Goal: Task Accomplishment & Management: Complete application form

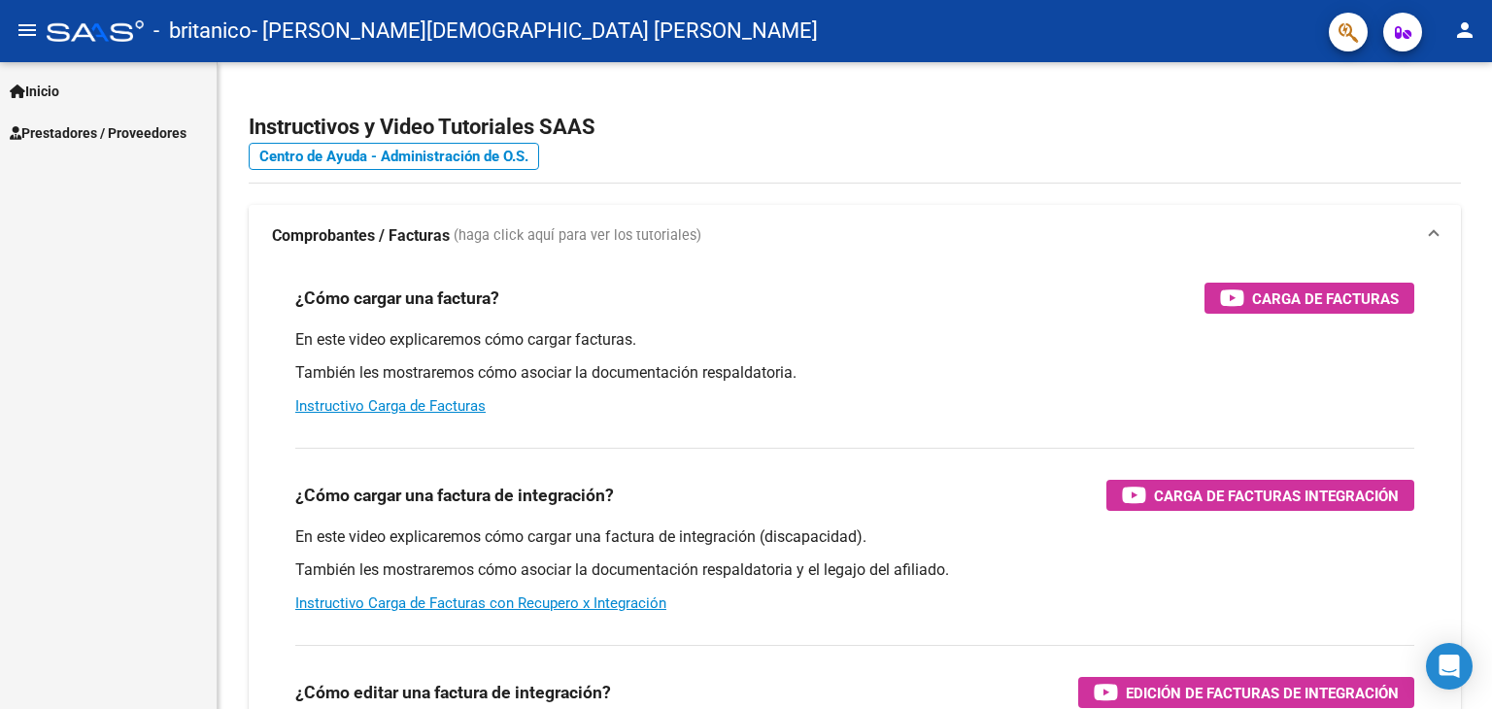
click at [142, 137] on span "Prestadores / Proveedores" at bounding box center [98, 132] width 177 height 21
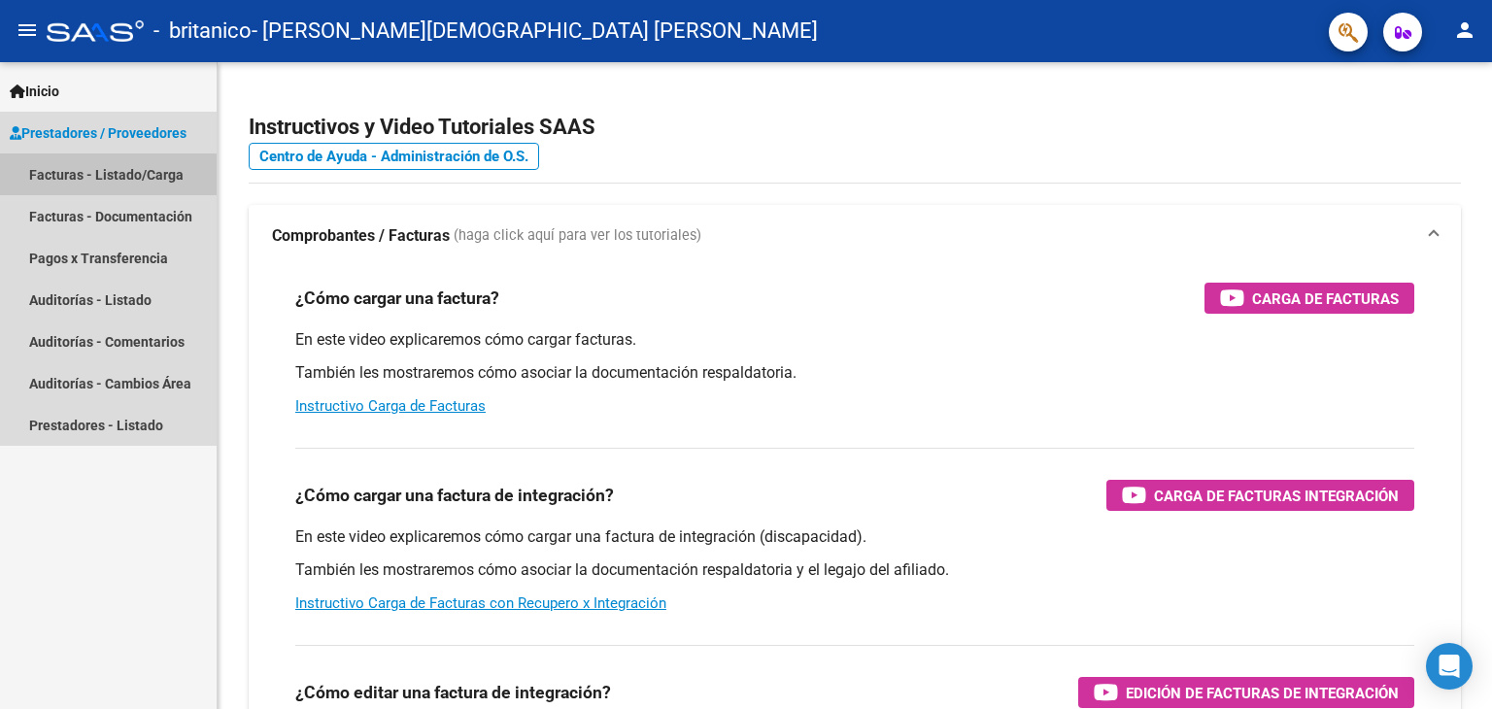
click at [159, 183] on link "Facturas - Listado/Carga" at bounding box center [108, 174] width 217 height 42
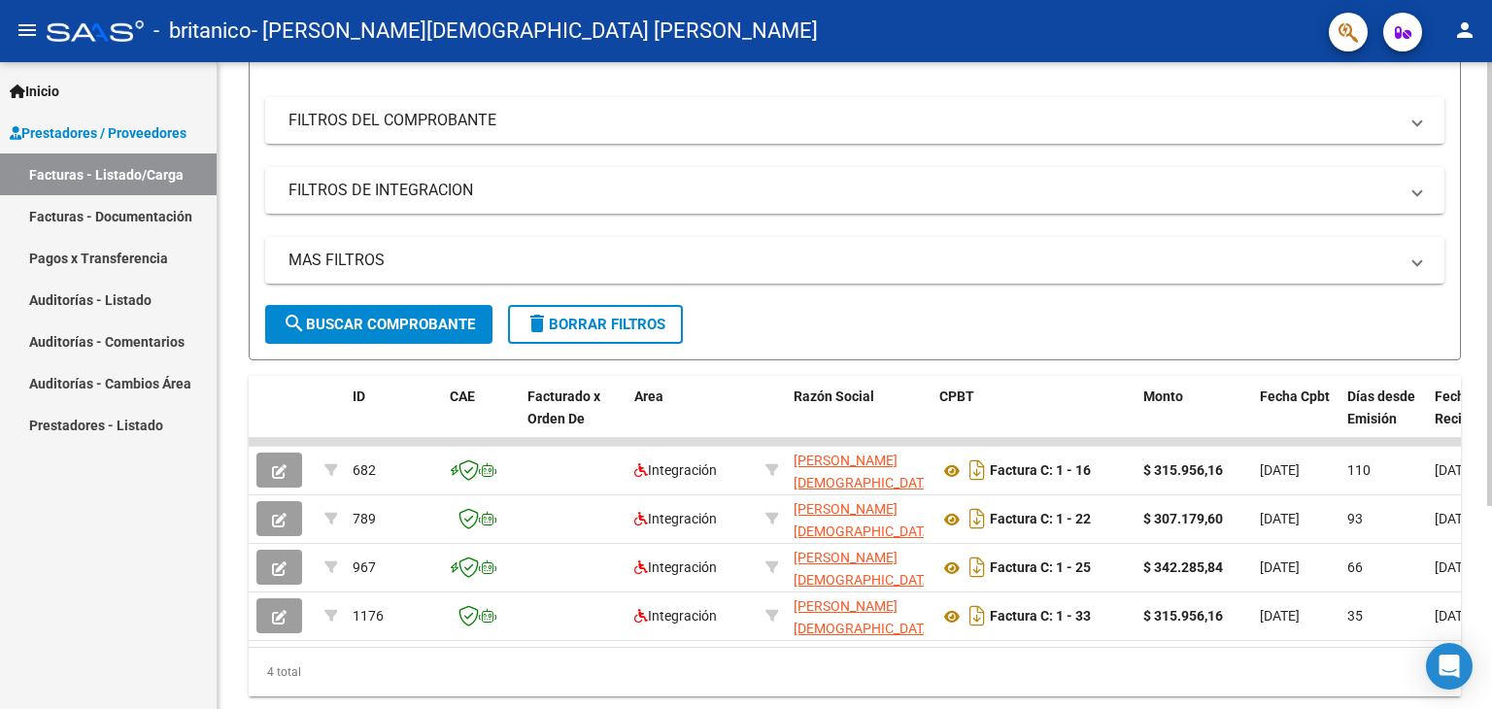
scroll to position [295, 0]
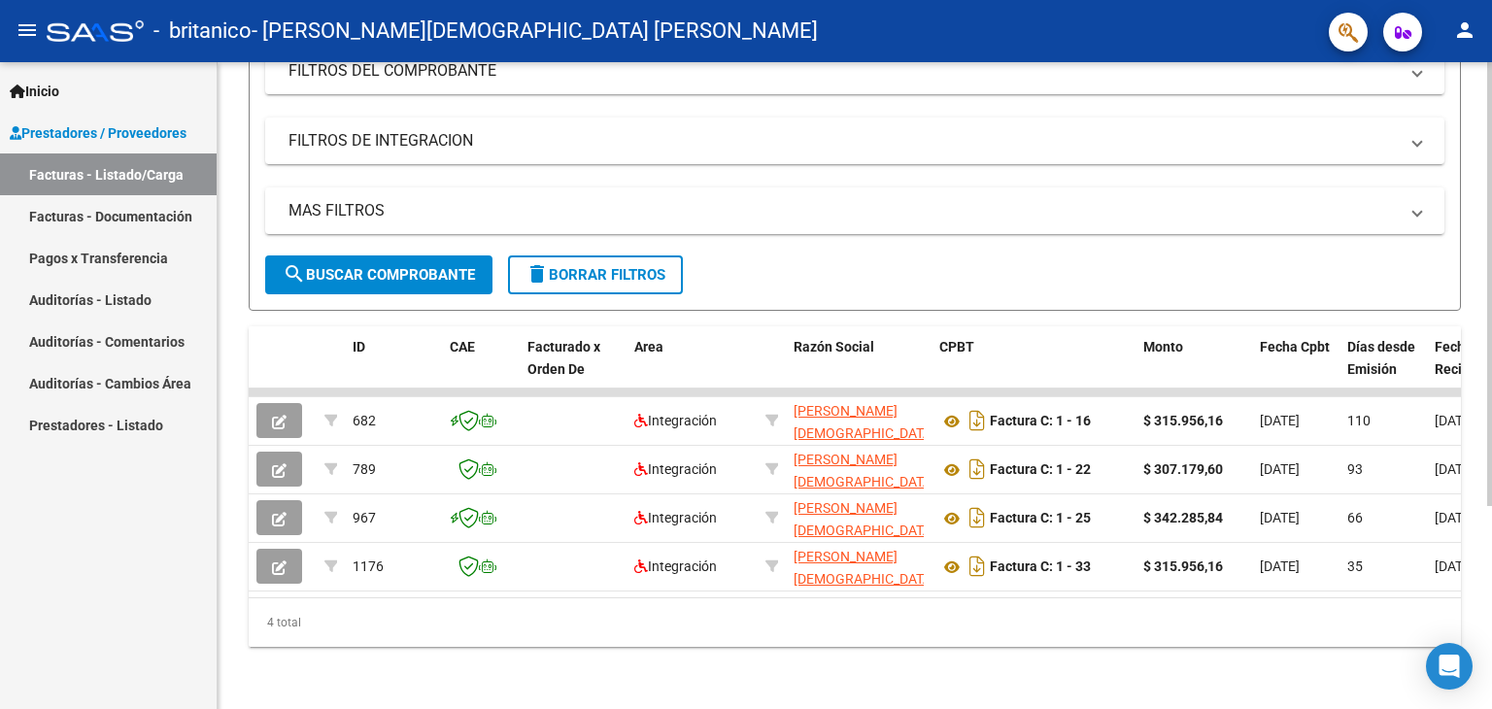
click at [1470, 362] on div "Video tutorial PRESTADORES -> Listado de CPBTs Emitidos por Prestadores / Prove…" at bounding box center [857, 244] width 1279 height 930
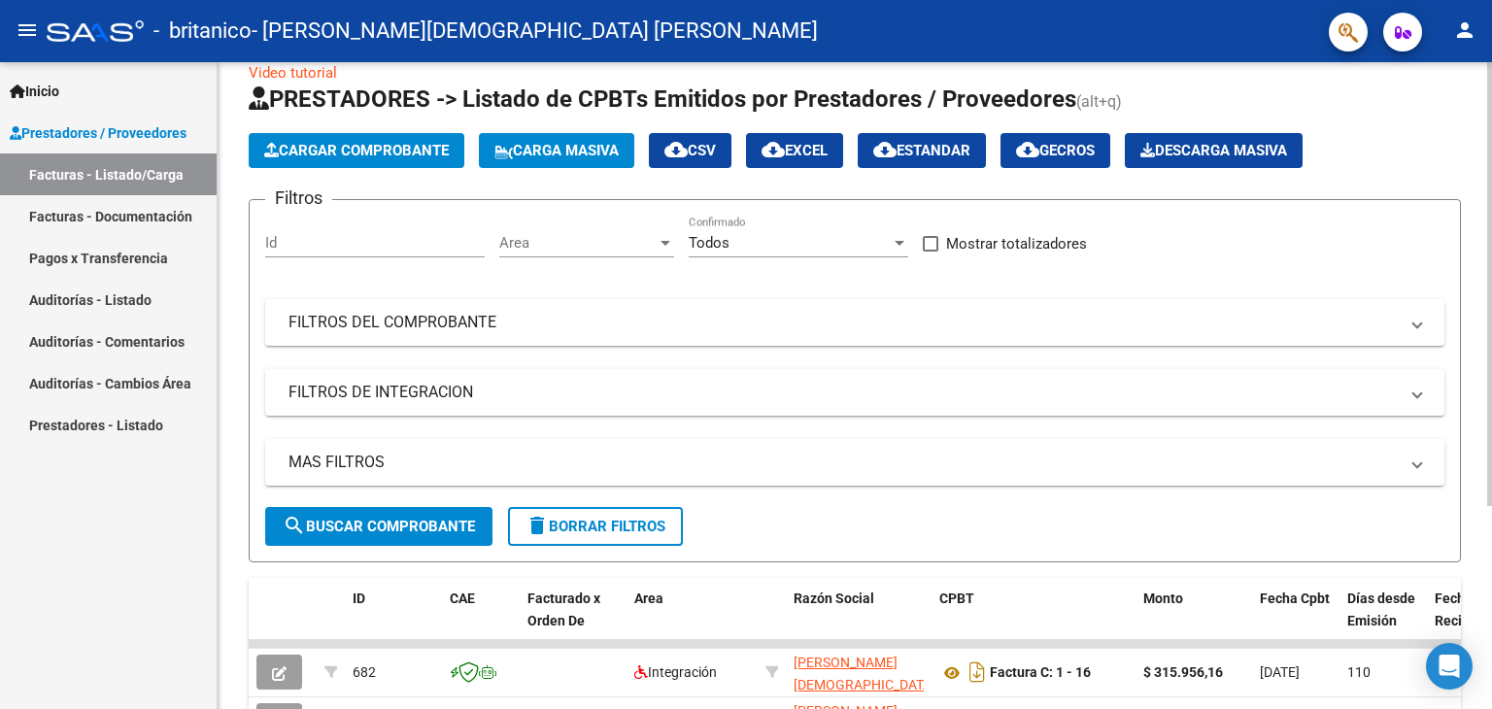
scroll to position [0, 0]
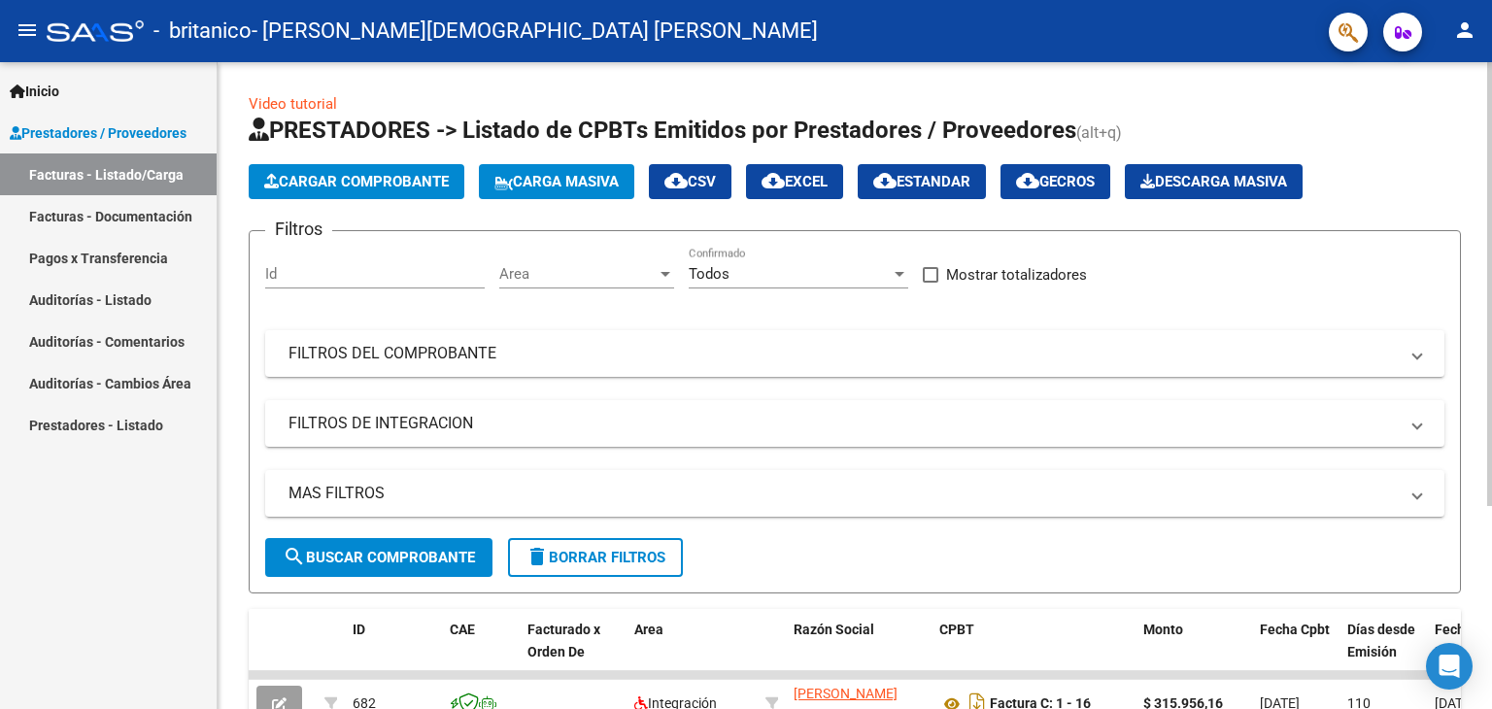
click at [1491, 156] on div at bounding box center [1489, 284] width 5 height 444
click at [390, 180] on span "Cargar Comprobante" at bounding box center [356, 181] width 185 height 17
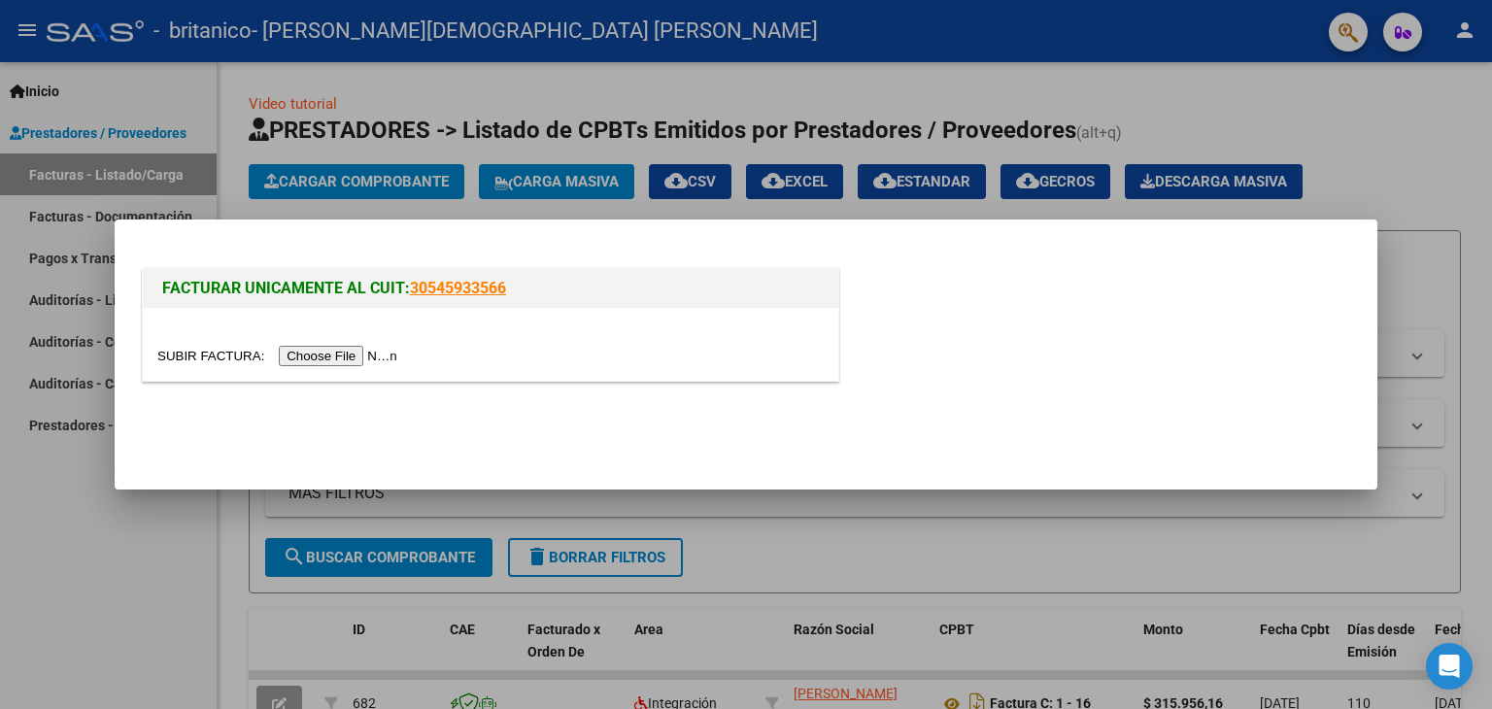
click at [348, 351] on input "file" at bounding box center [280, 356] width 246 height 20
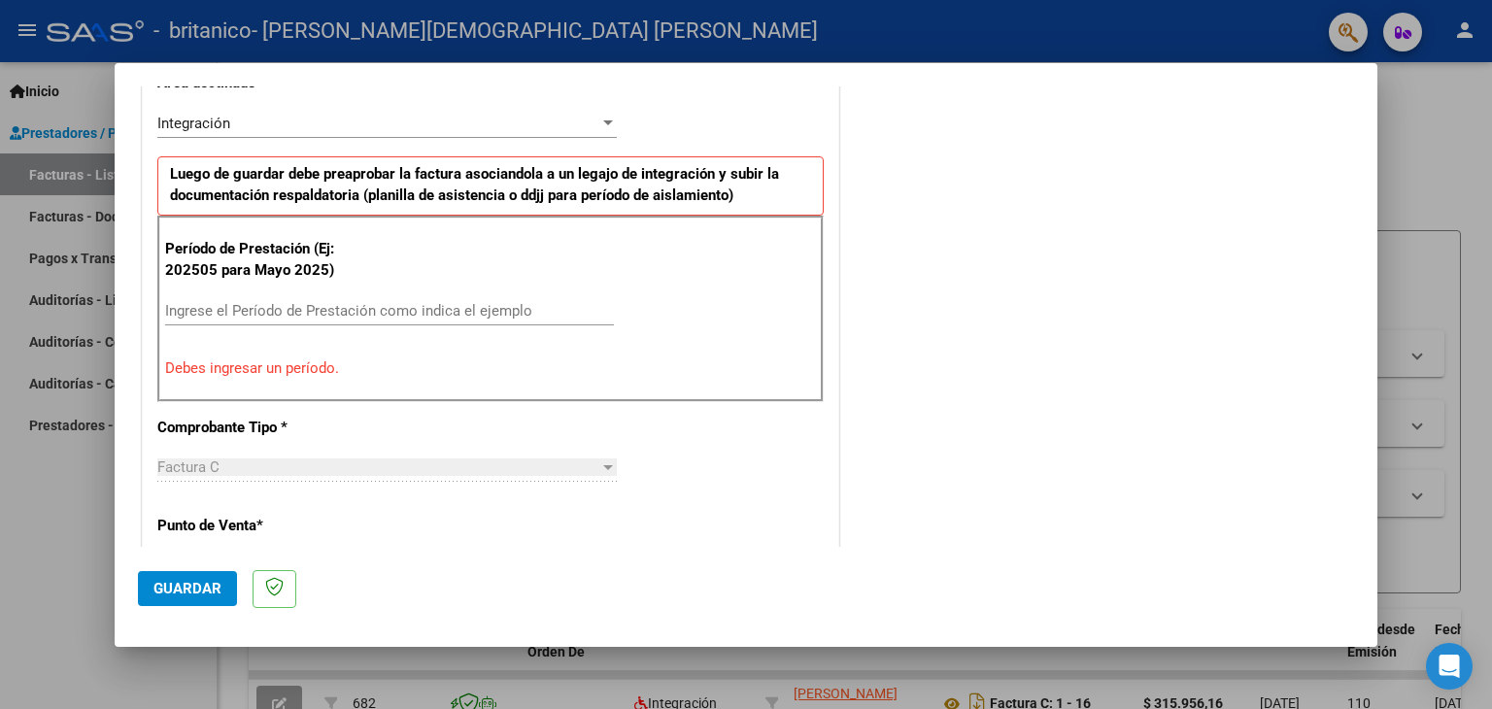
scroll to position [482, 0]
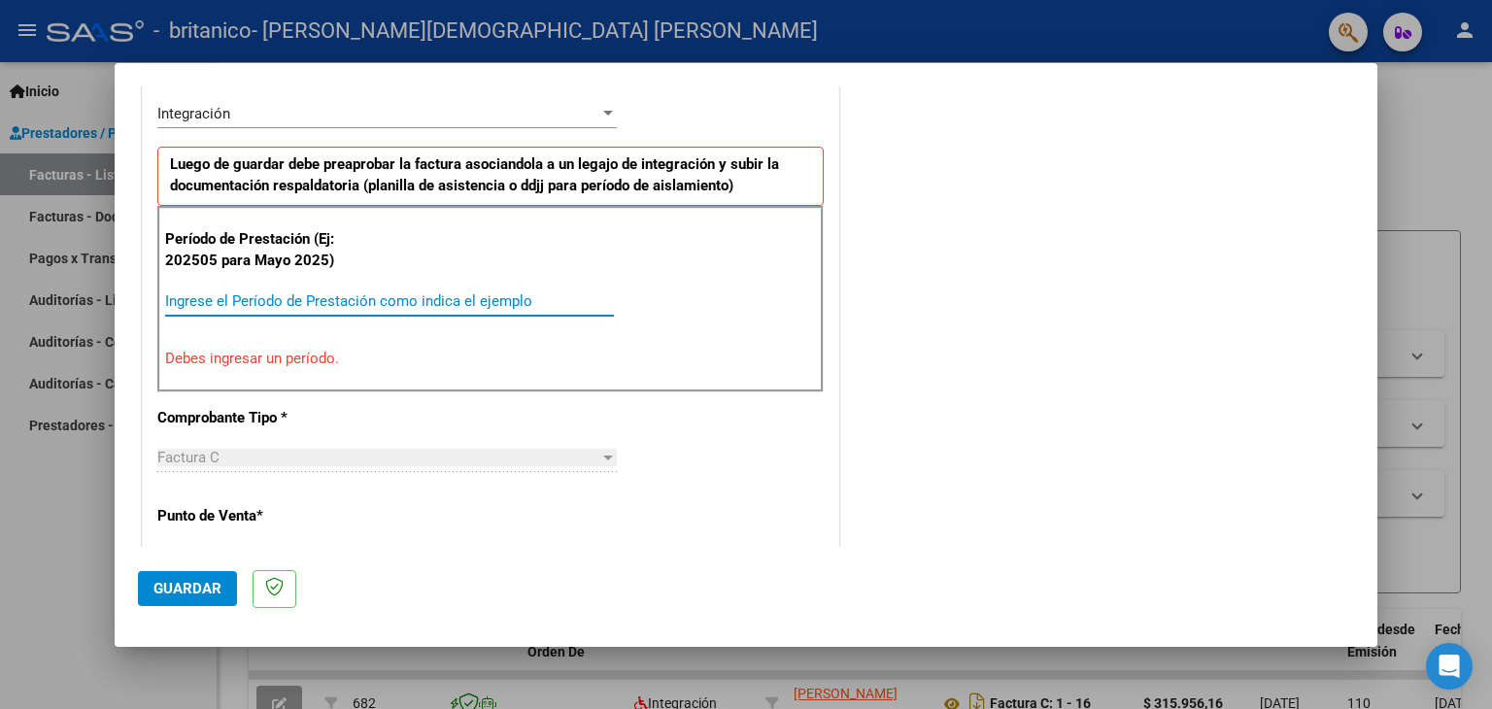
click at [190, 301] on input "Ingrese el Período de Prestación como indica el ejemplo" at bounding box center [389, 300] width 449 height 17
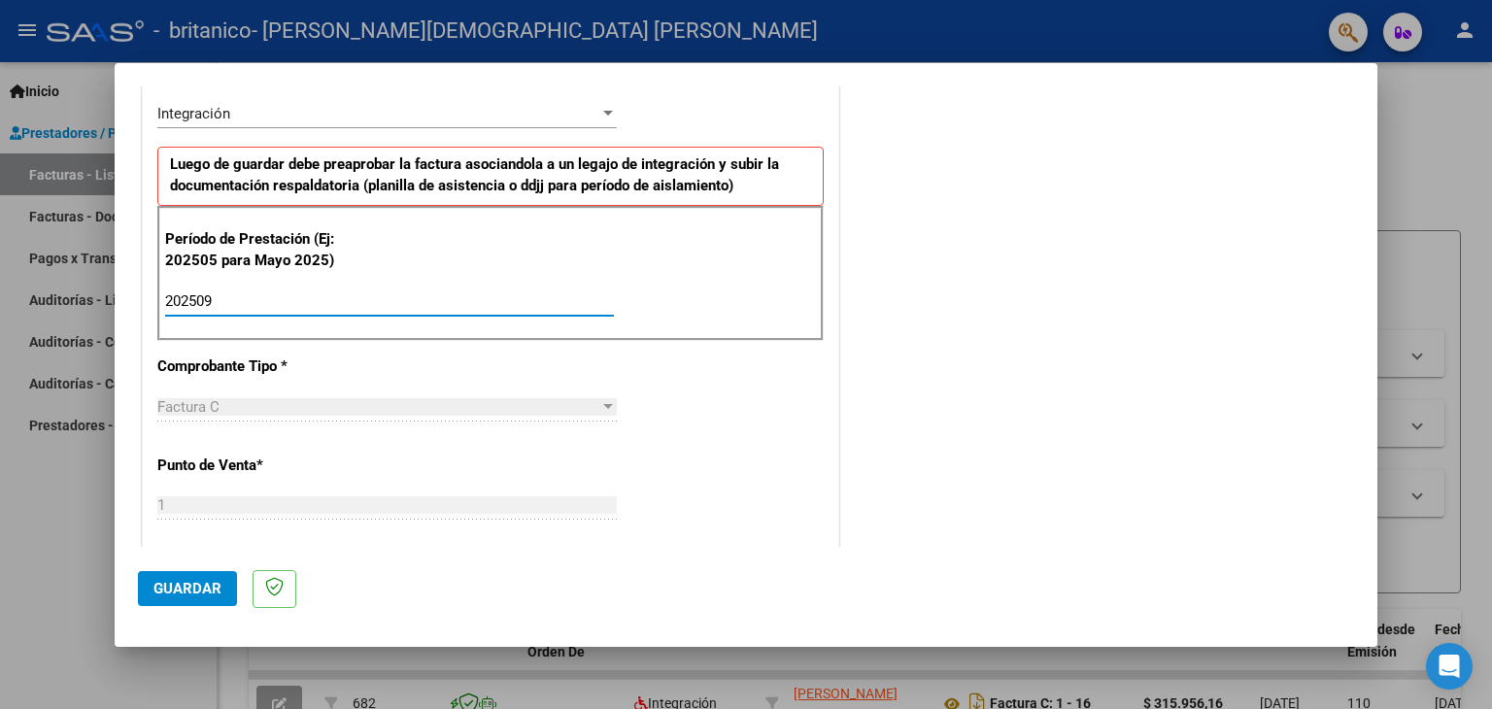
type input "202509"
click at [866, 391] on div "COMENTARIOS Comentarios del Prestador / Gerenciador:" at bounding box center [1098, 470] width 511 height 1688
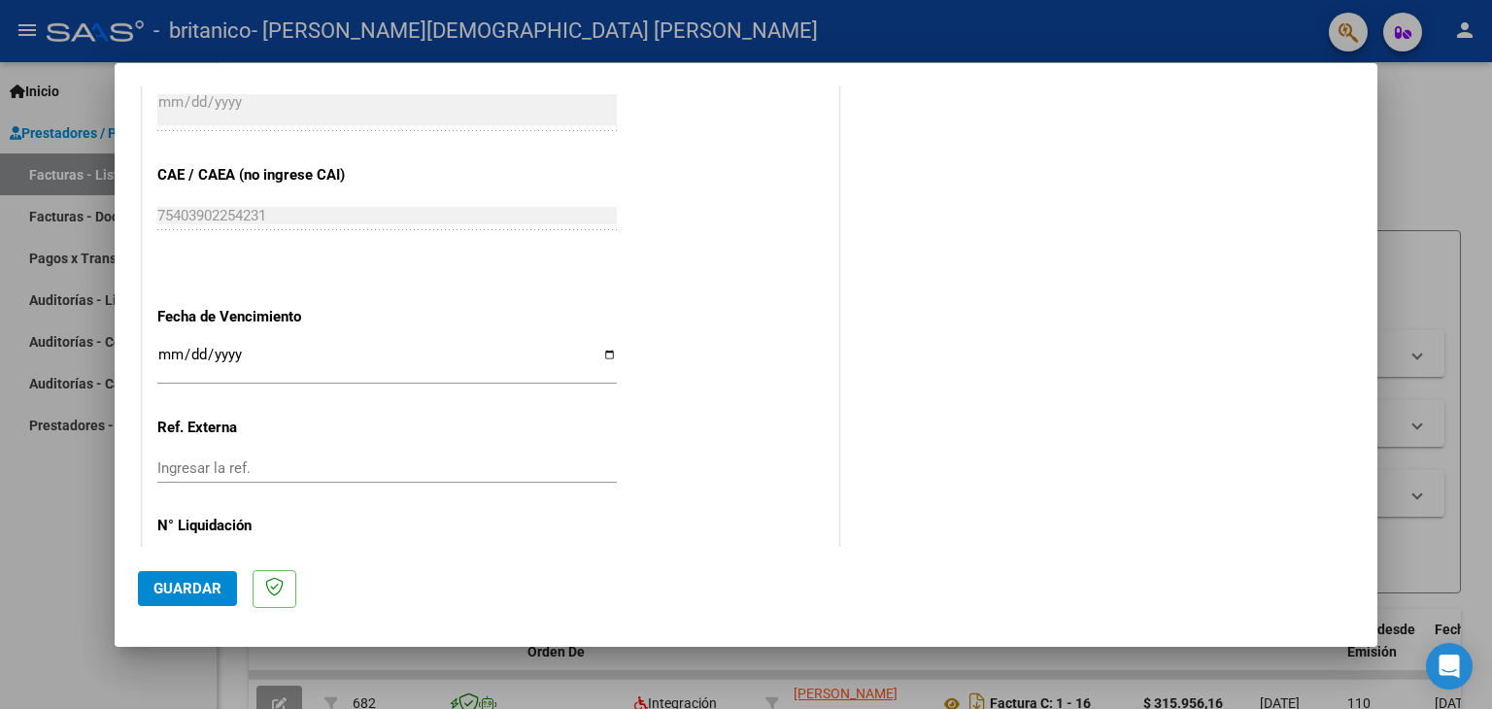
scroll to position [1169, 0]
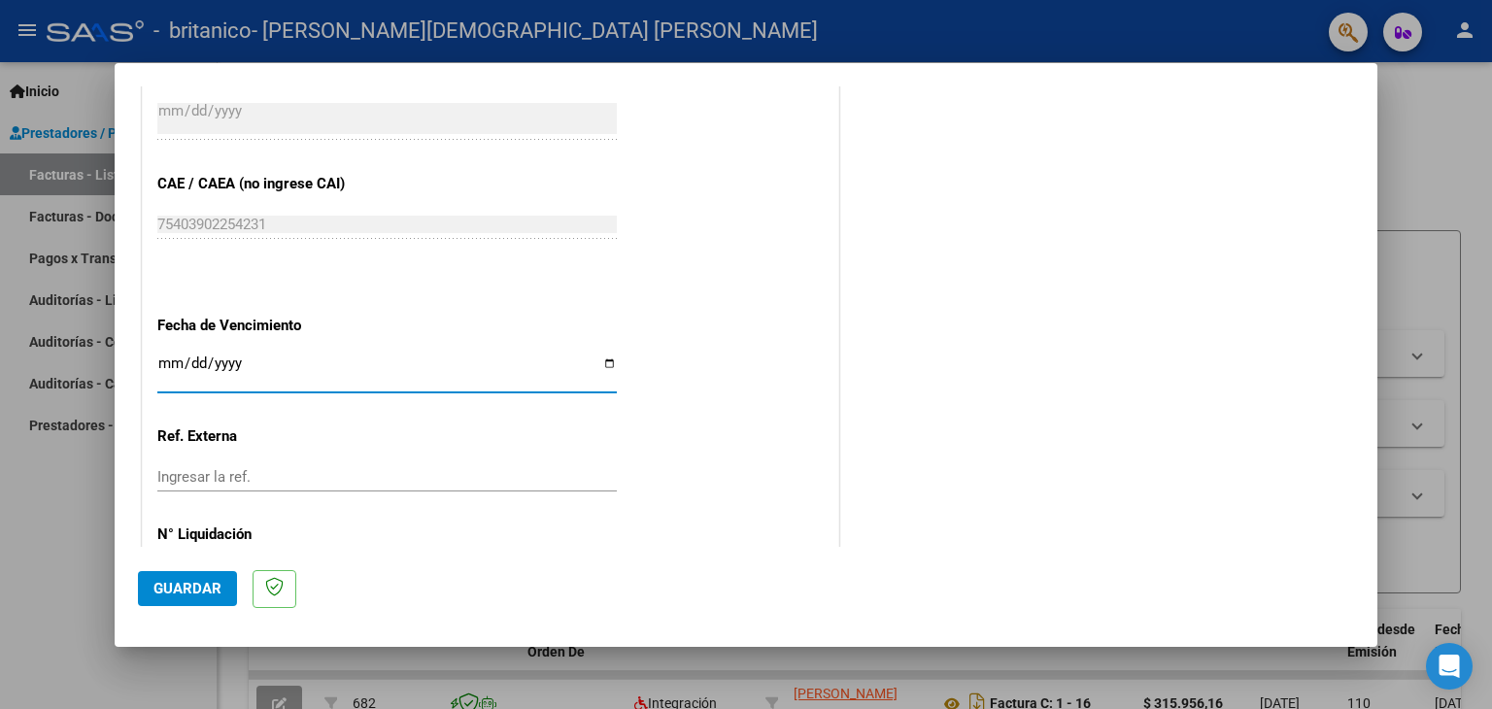
click at [597, 361] on input "Ingresar la fecha" at bounding box center [387, 371] width 460 height 31
type input "[DATE]"
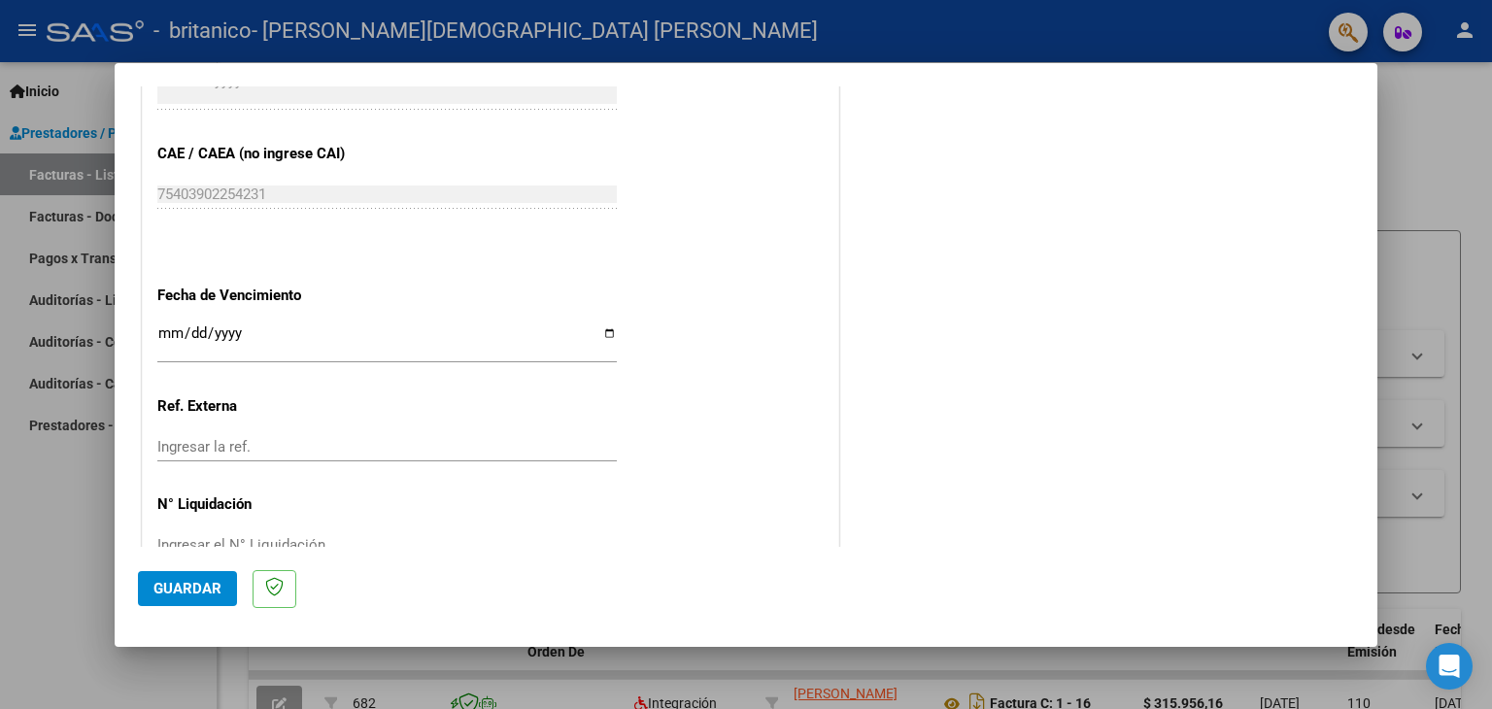
scroll to position [1246, 0]
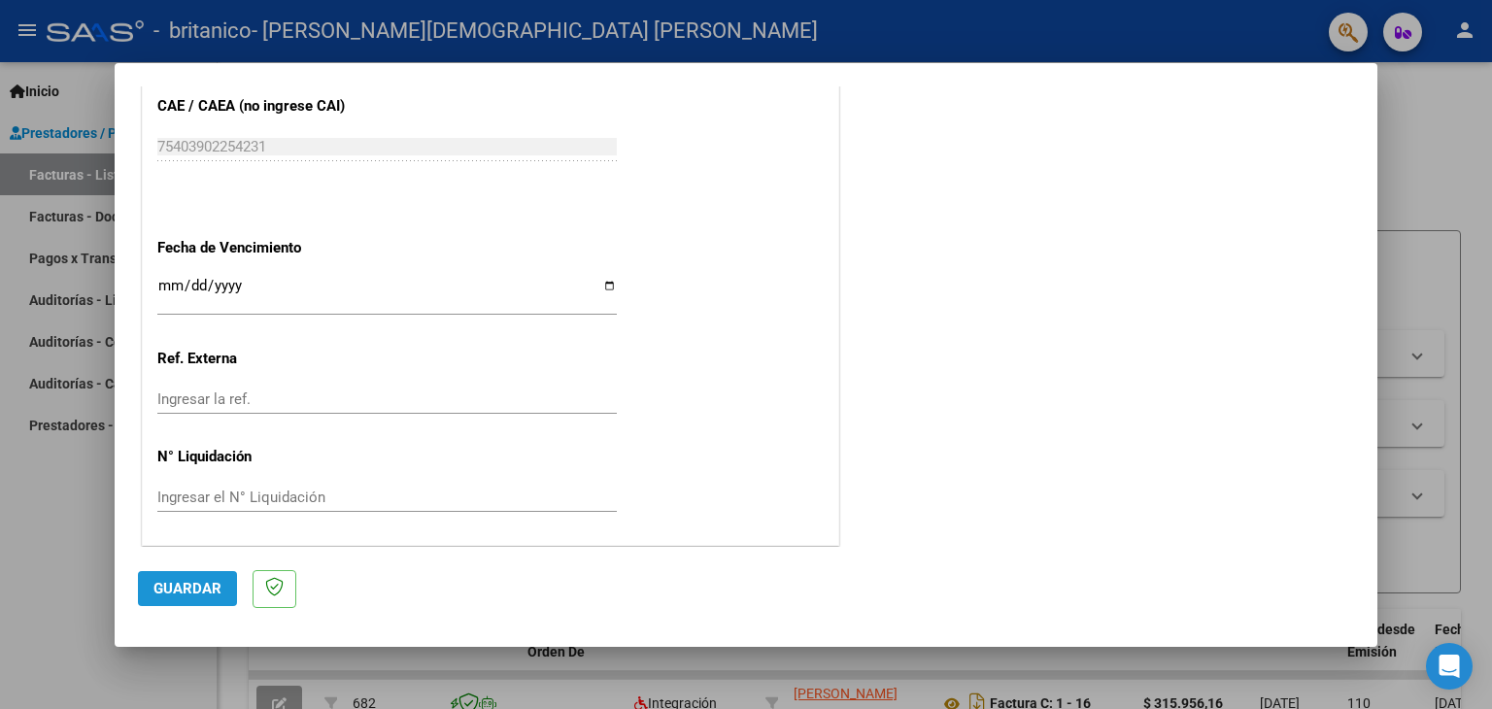
click at [182, 595] on span "Guardar" at bounding box center [187, 588] width 68 height 17
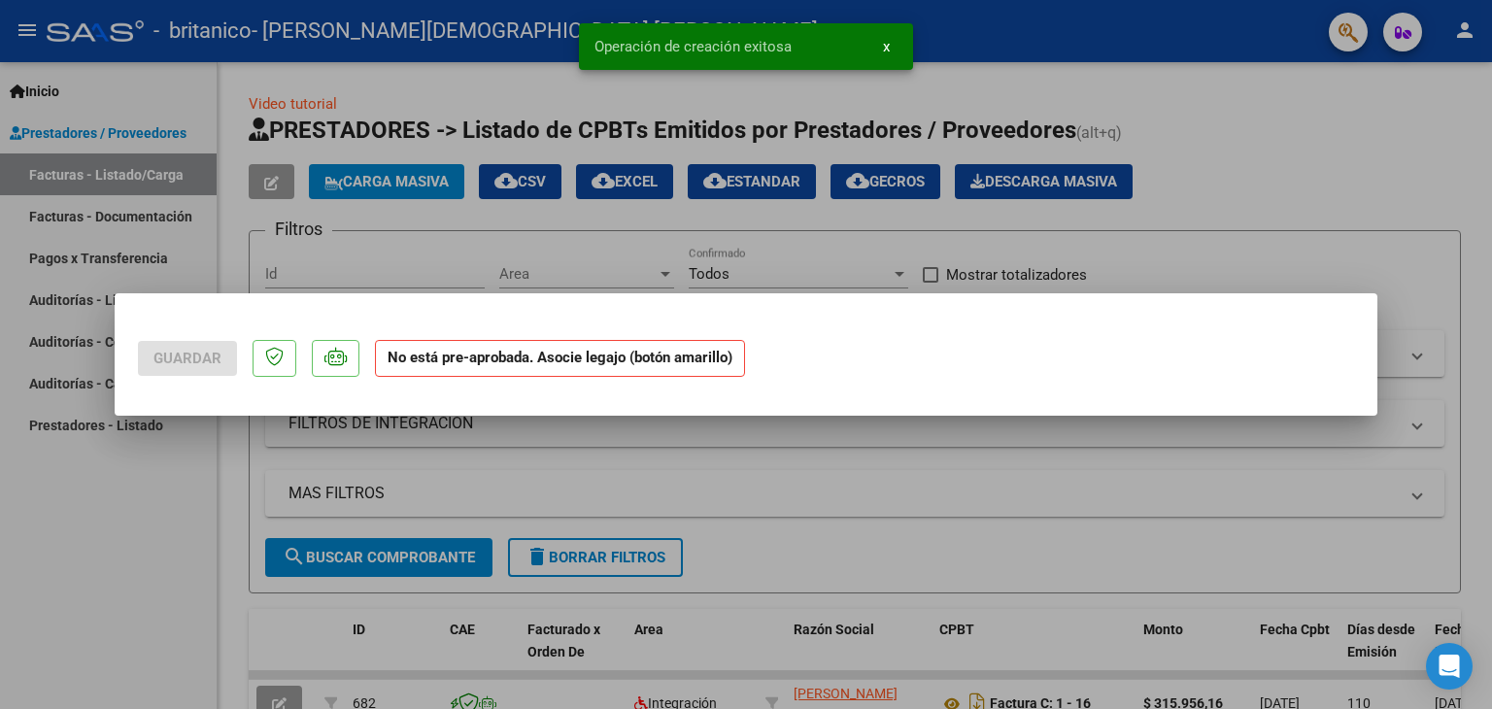
scroll to position [0, 0]
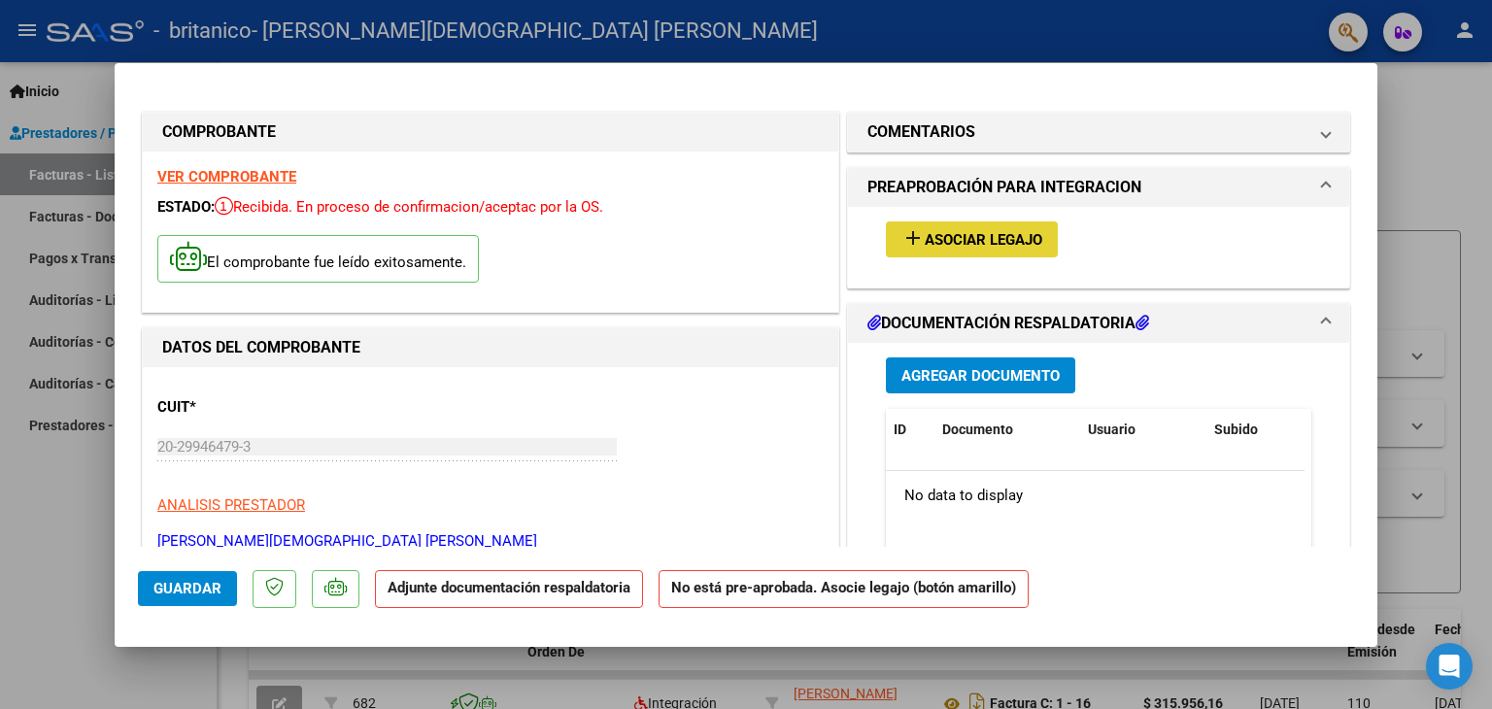
click at [979, 242] on span "Asociar Legajo" at bounding box center [984, 239] width 118 height 17
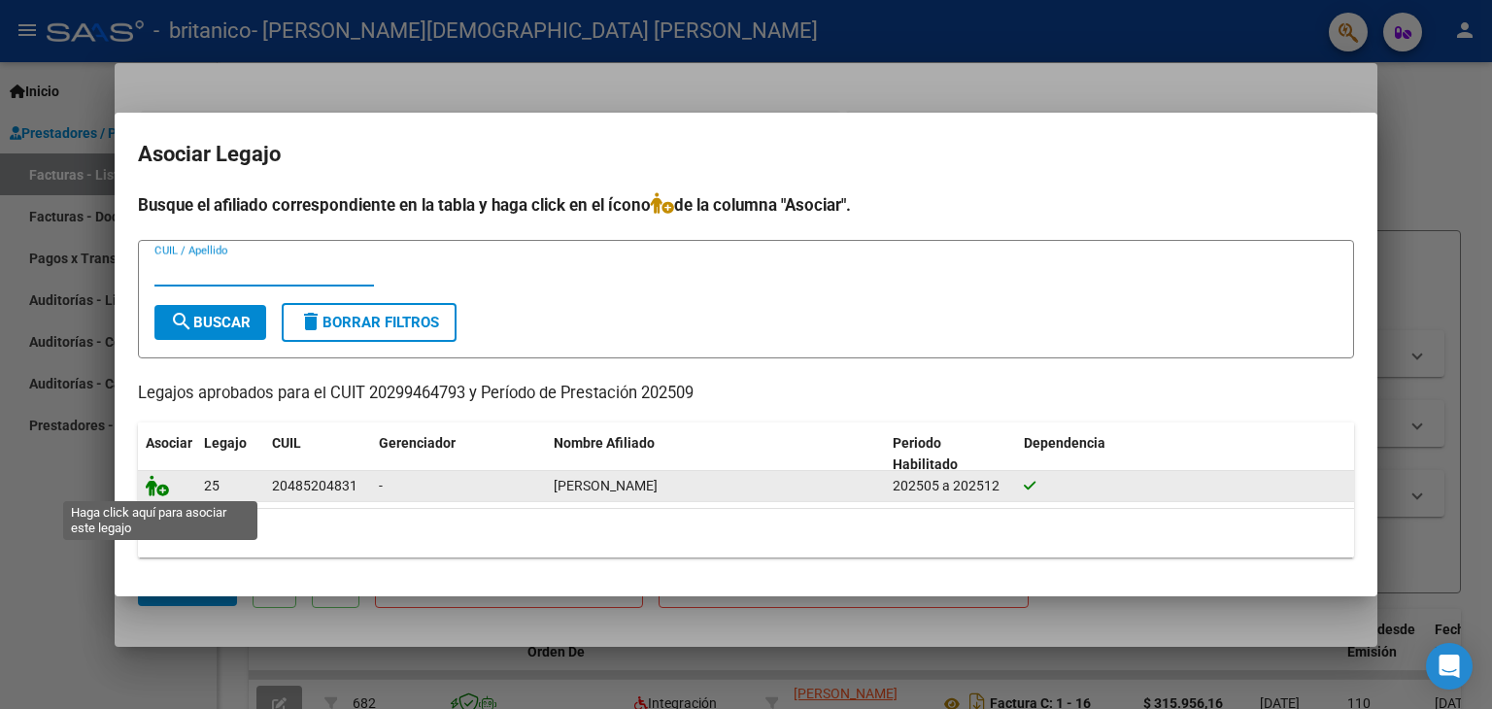
click at [156, 479] on icon at bounding box center [157, 485] width 23 height 21
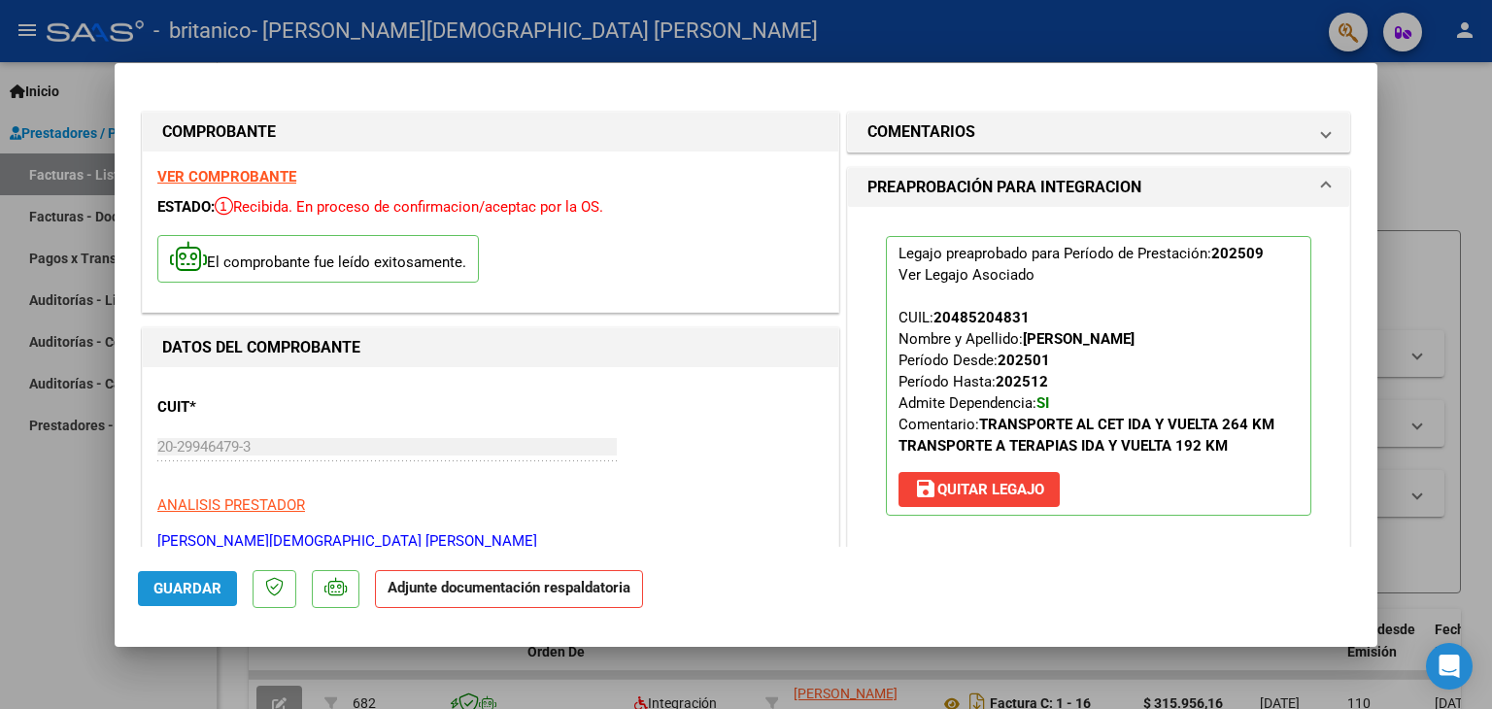
click at [202, 593] on span "Guardar" at bounding box center [187, 588] width 68 height 17
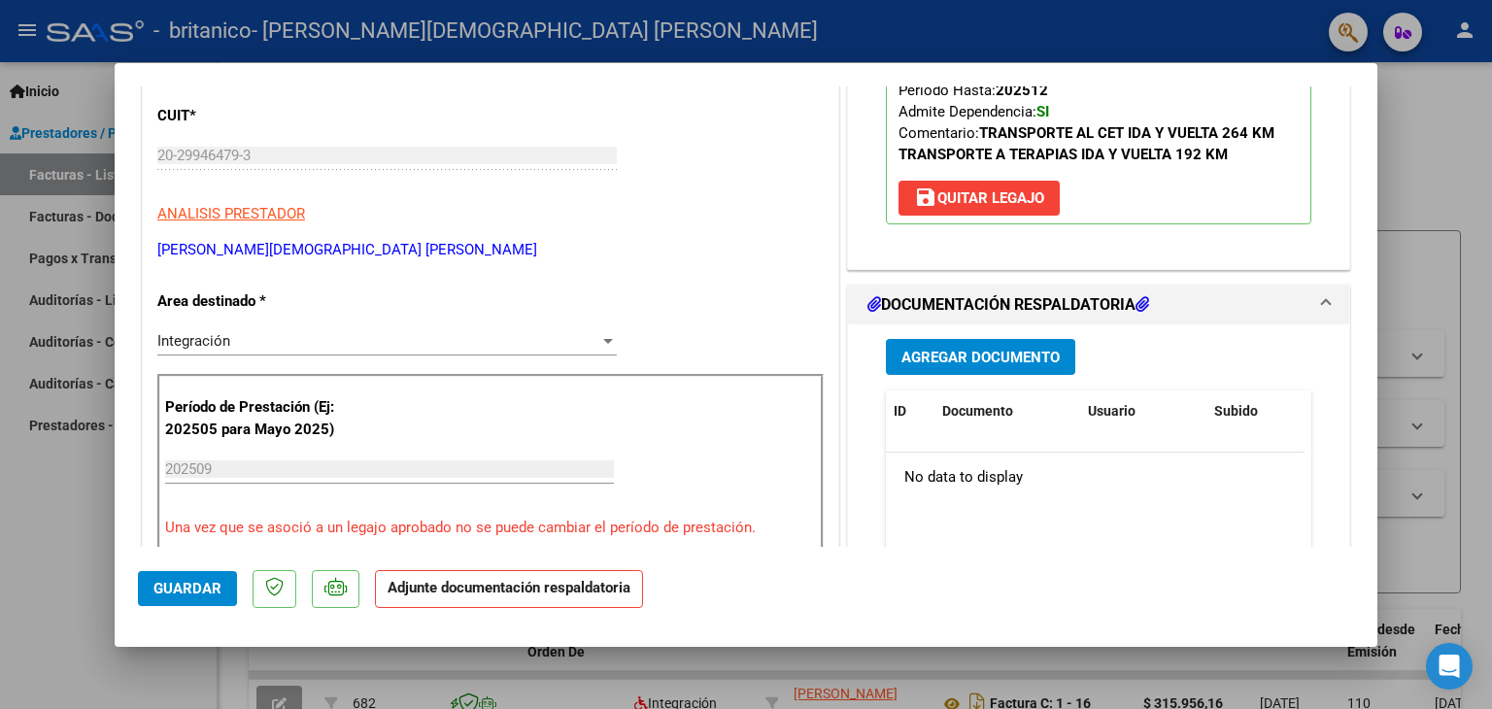
scroll to position [233, 0]
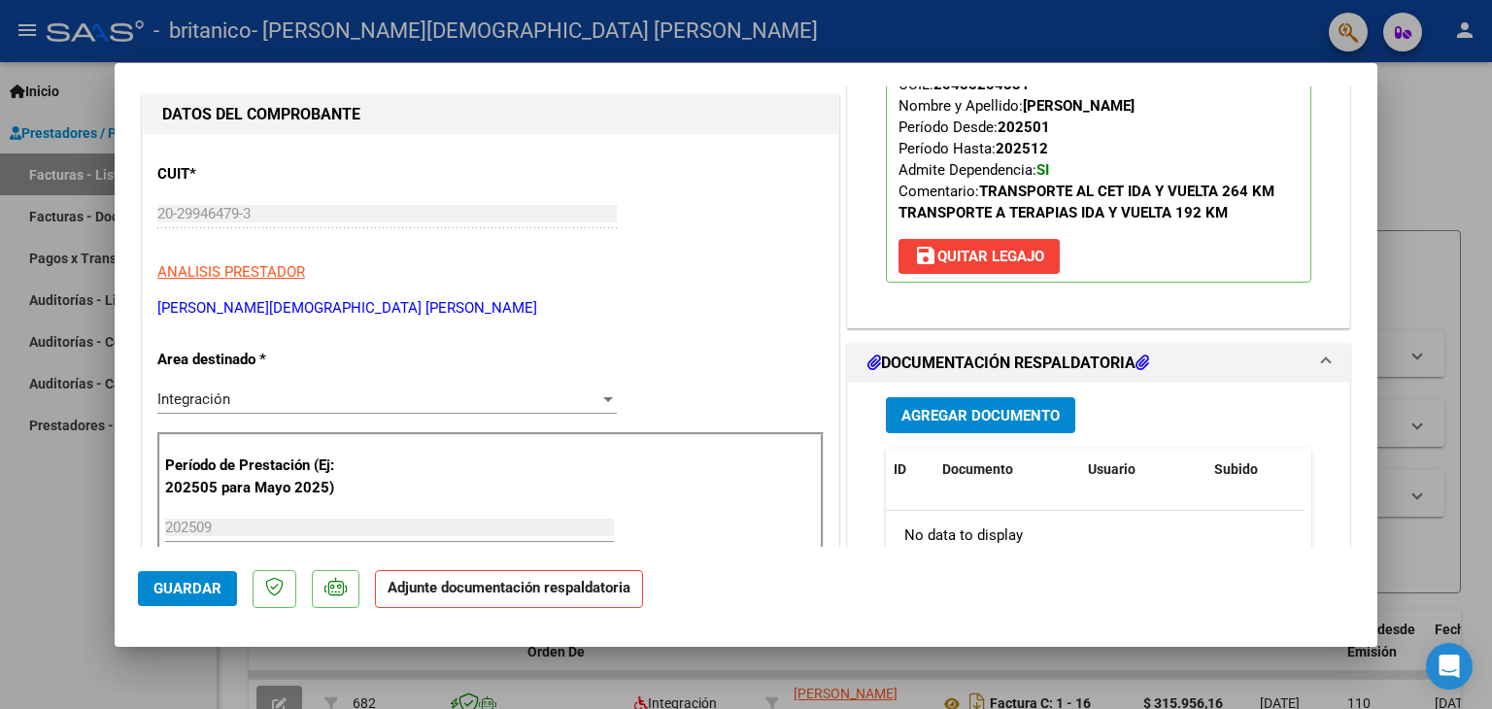
click at [1024, 353] on h1 "DOCUMENTACIÓN RESPALDATORIA" at bounding box center [1009, 363] width 282 height 23
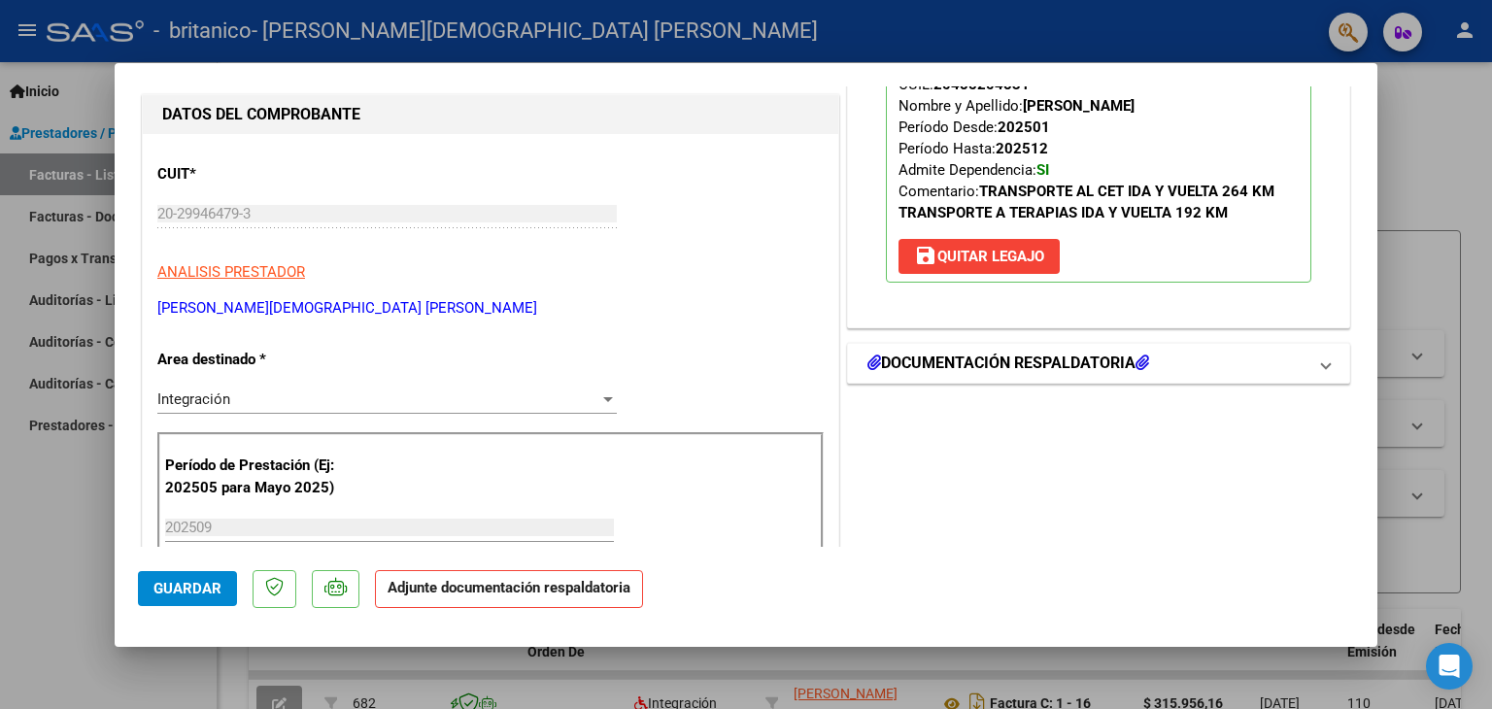
click at [1024, 353] on h1 "DOCUMENTACIÓN RESPALDATORIA" at bounding box center [1009, 363] width 282 height 23
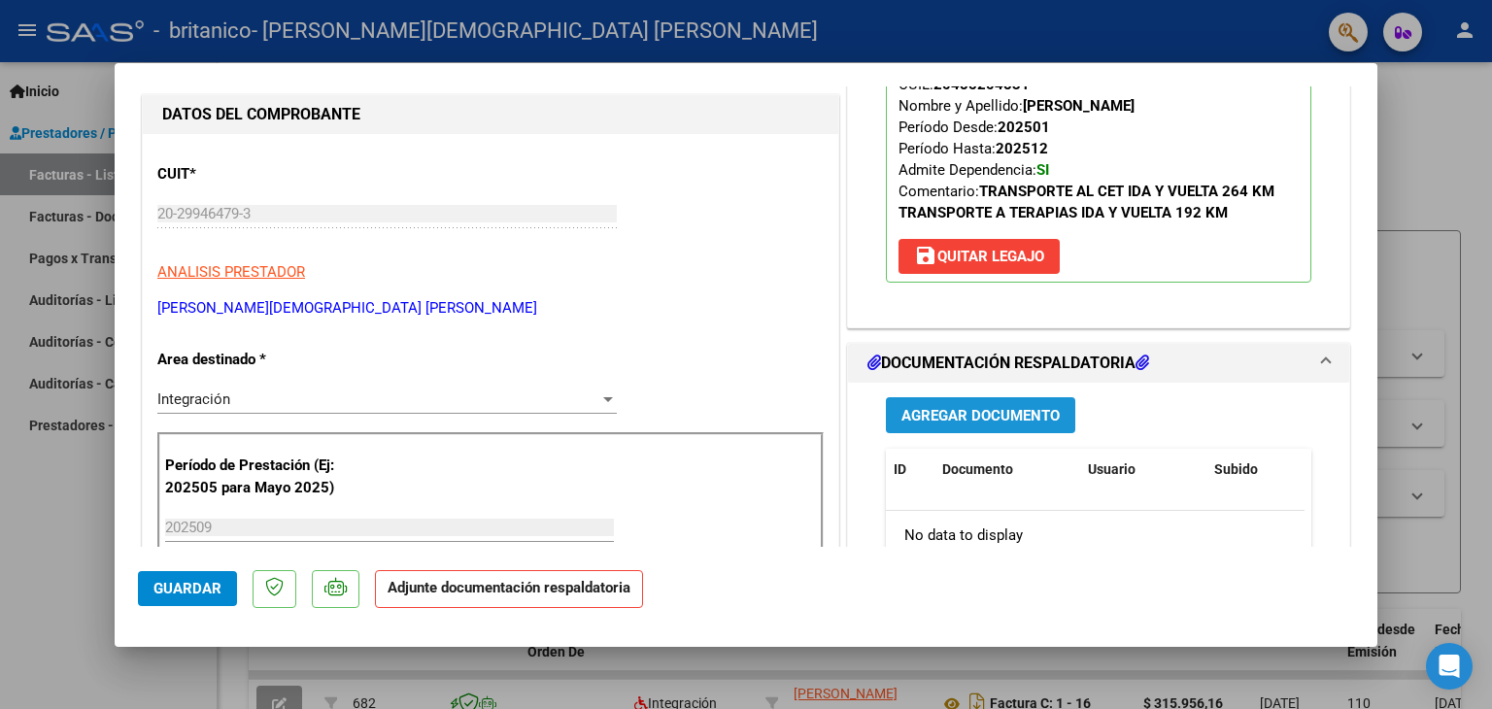
click at [990, 408] on span "Agregar Documento" at bounding box center [981, 415] width 158 height 17
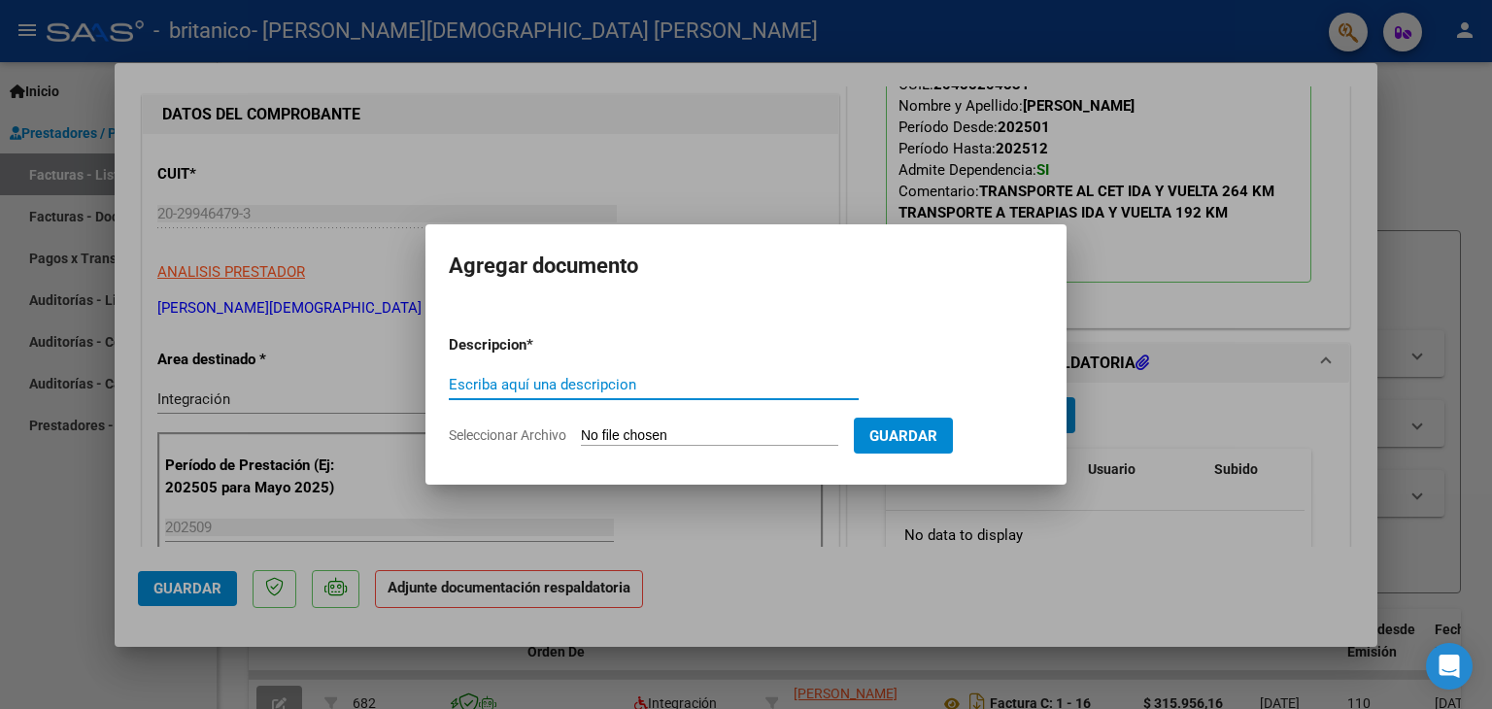
click at [794, 135] on div at bounding box center [746, 354] width 1492 height 709
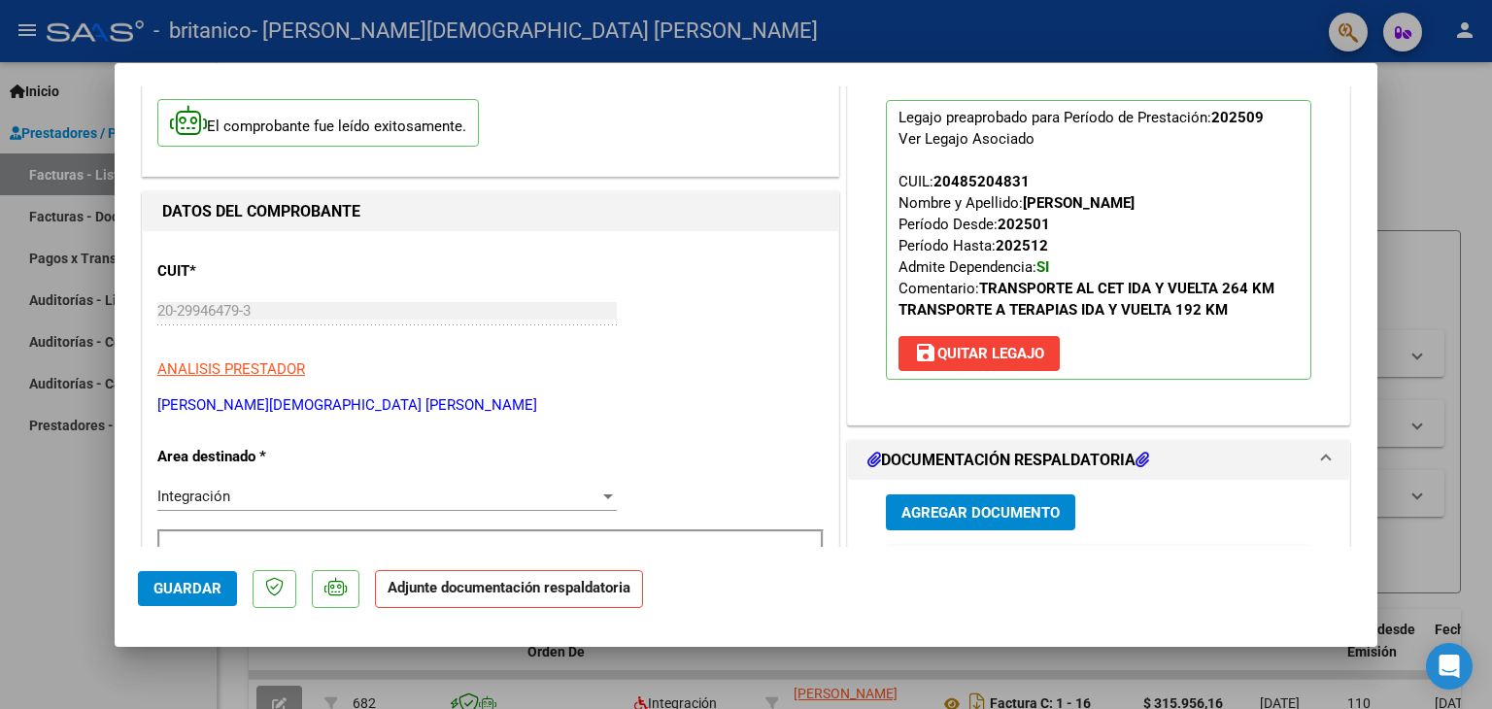
scroll to position [142, 0]
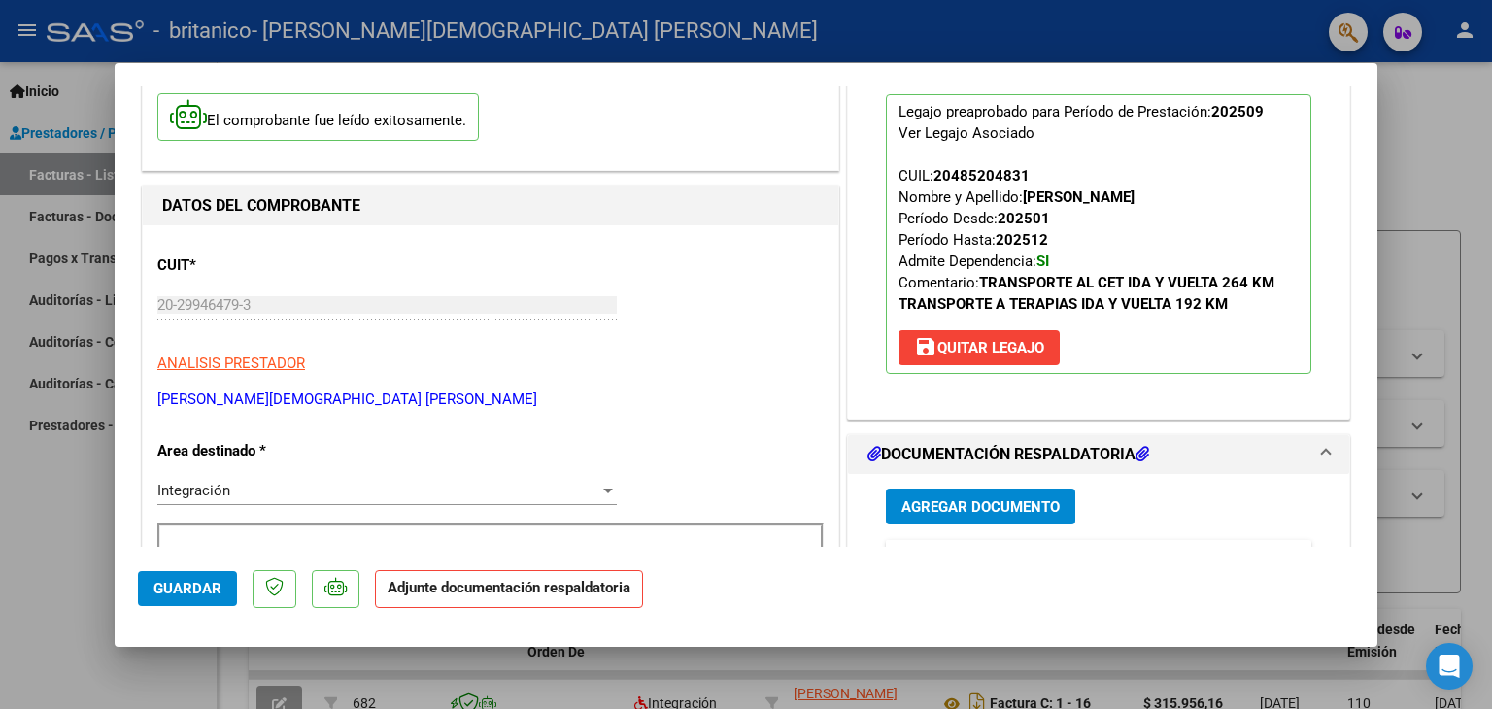
click at [968, 498] on span "Agregar Documento" at bounding box center [981, 506] width 158 height 17
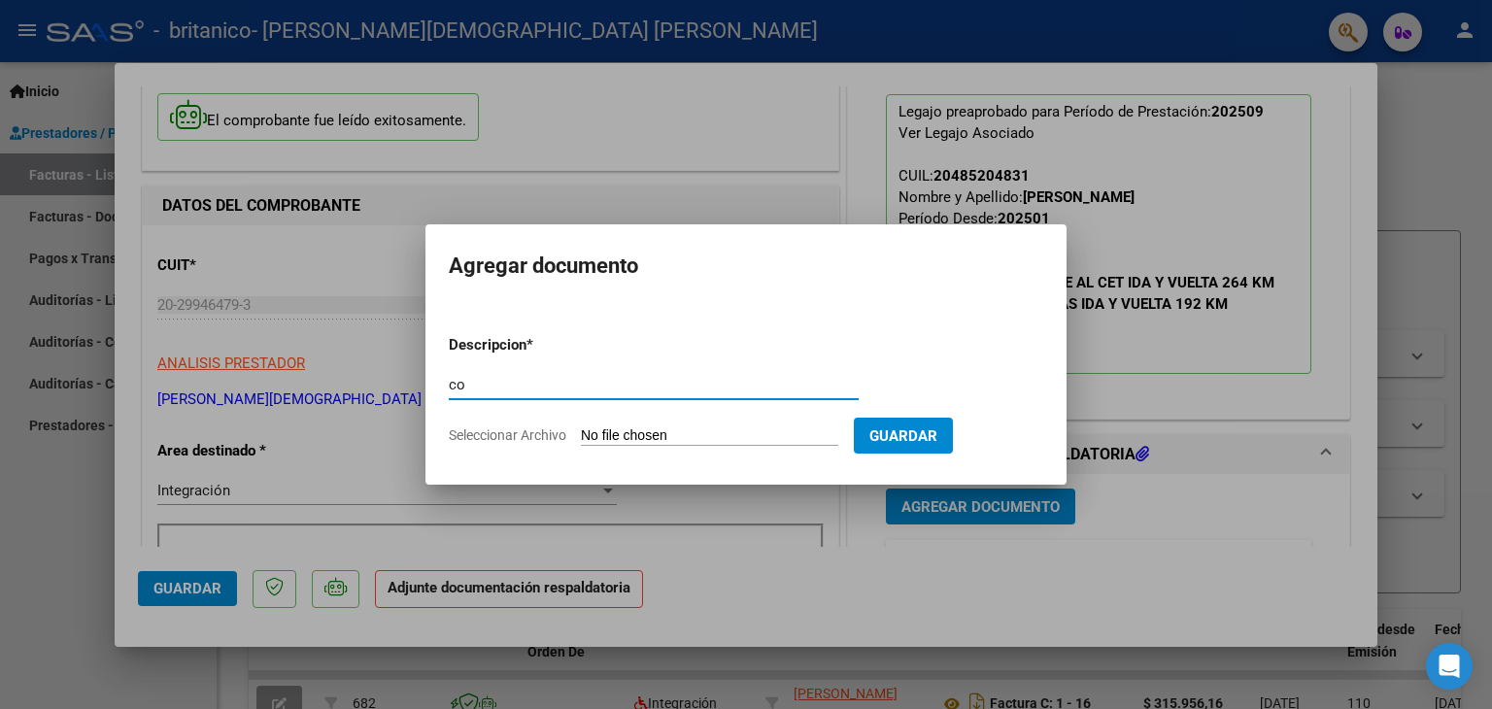
type input "c"
paste input "comp factura [DATE] HOSP [PERSON_NAME]"
type input "comp factura [DATE] HOSP [PERSON_NAME]"
click at [698, 434] on input "Seleccionar Archivo" at bounding box center [709, 436] width 257 height 18
type input "C:\fakepath\comp factura [DATE] HOSP BRITANICO [PERSON_NAME].pdf"
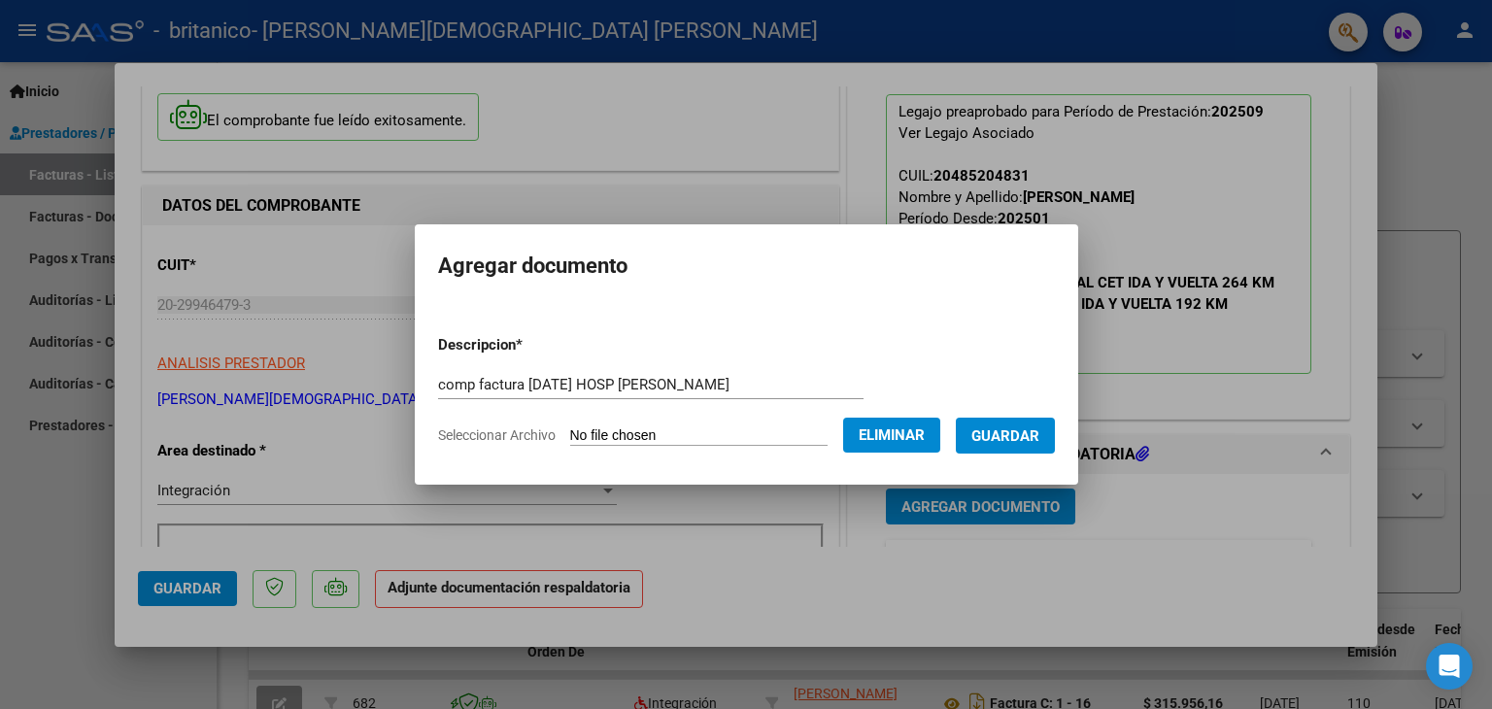
click at [998, 428] on span "Guardar" at bounding box center [1005, 435] width 68 height 17
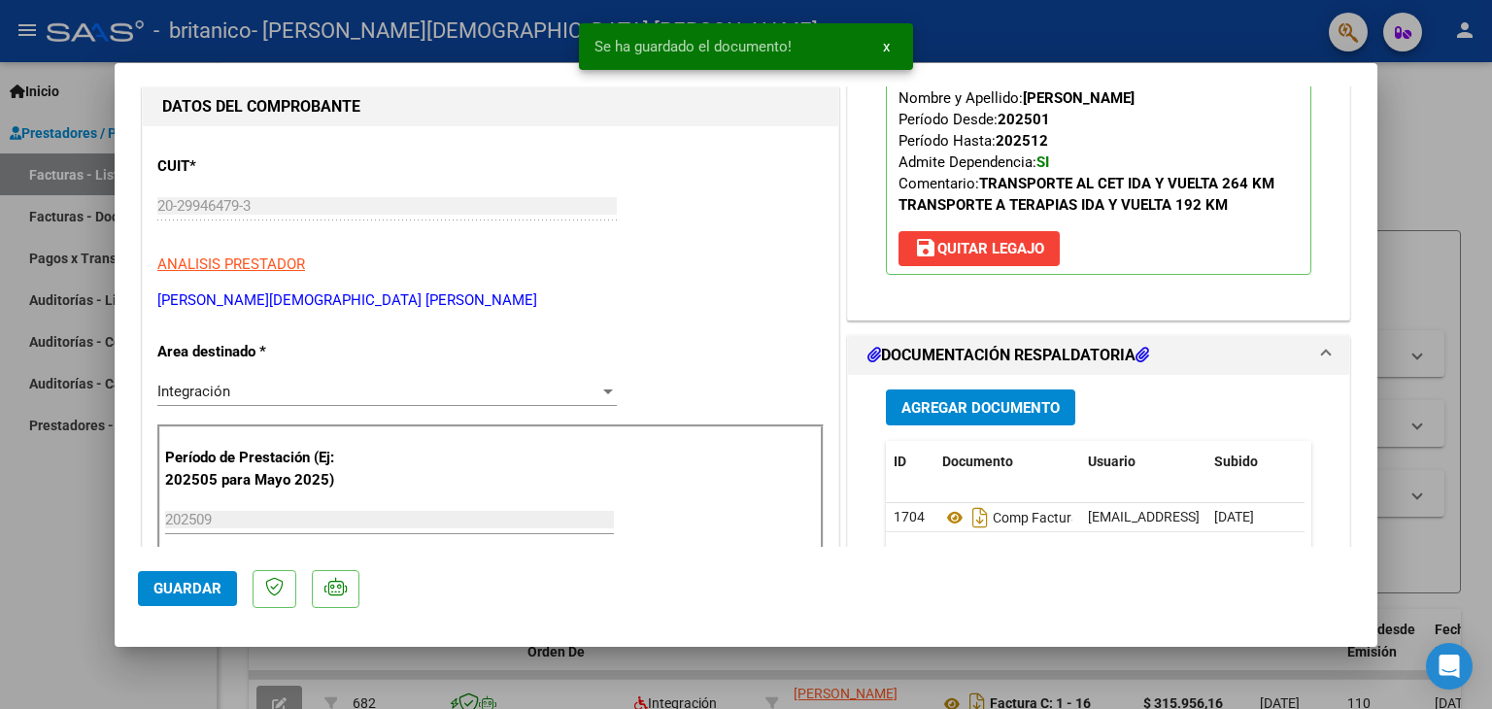
scroll to position [263, 0]
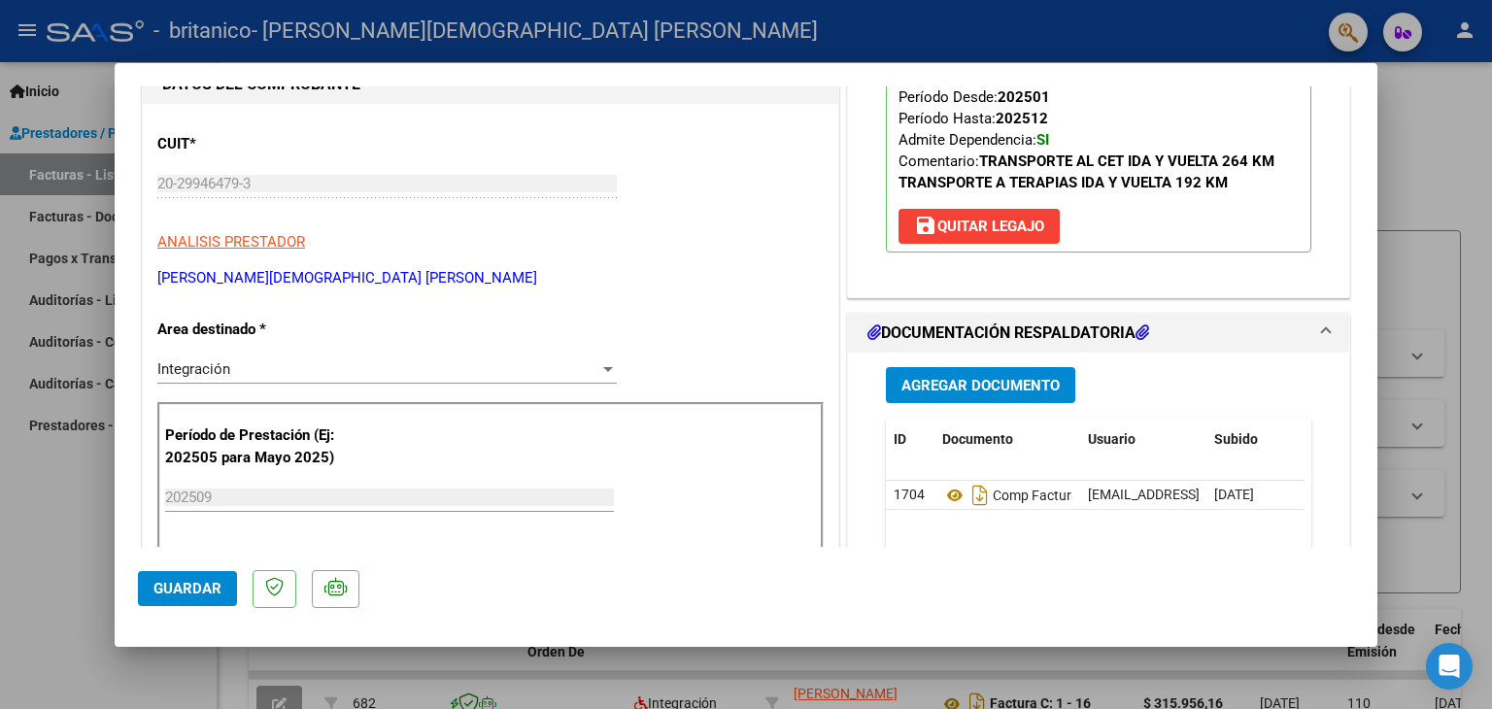
click at [971, 378] on span "Agregar Documento" at bounding box center [981, 385] width 158 height 17
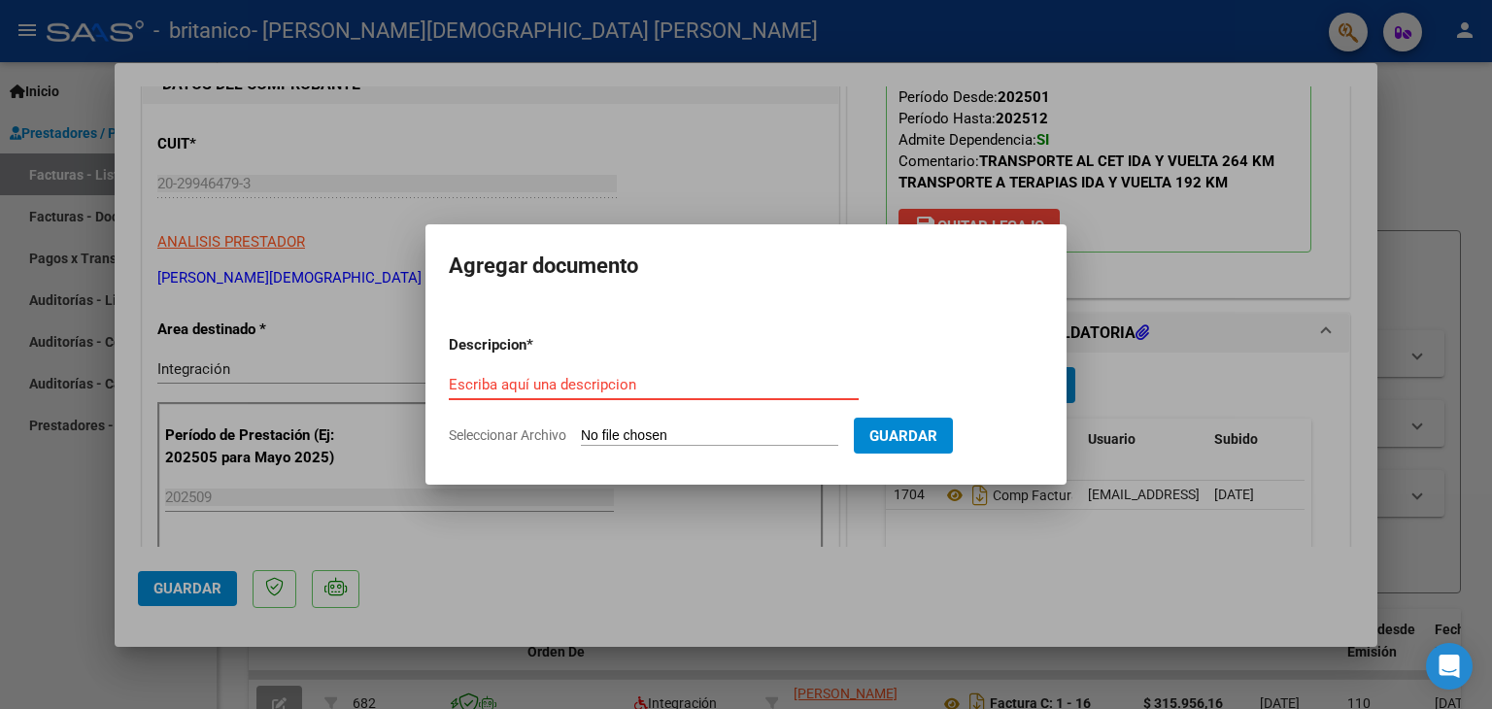
paste input "planilla asist CET [DATE] [PERSON_NAME]"
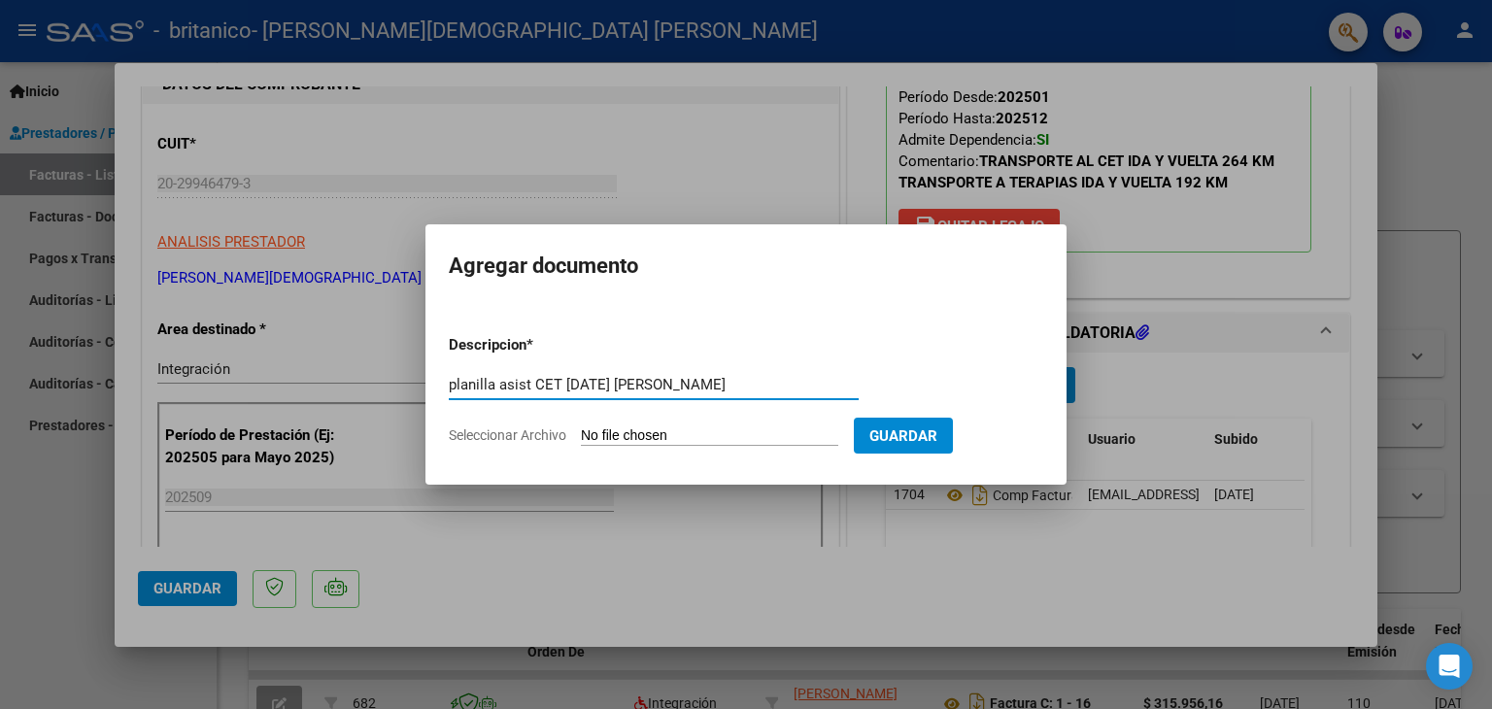
type input "planilla asist CET [DATE] [PERSON_NAME]"
click at [700, 431] on input "Seleccionar Archivo" at bounding box center [709, 436] width 257 height 18
type input "C:\fakepath\planilla asist CET [DATE] [PERSON_NAME].pdf"
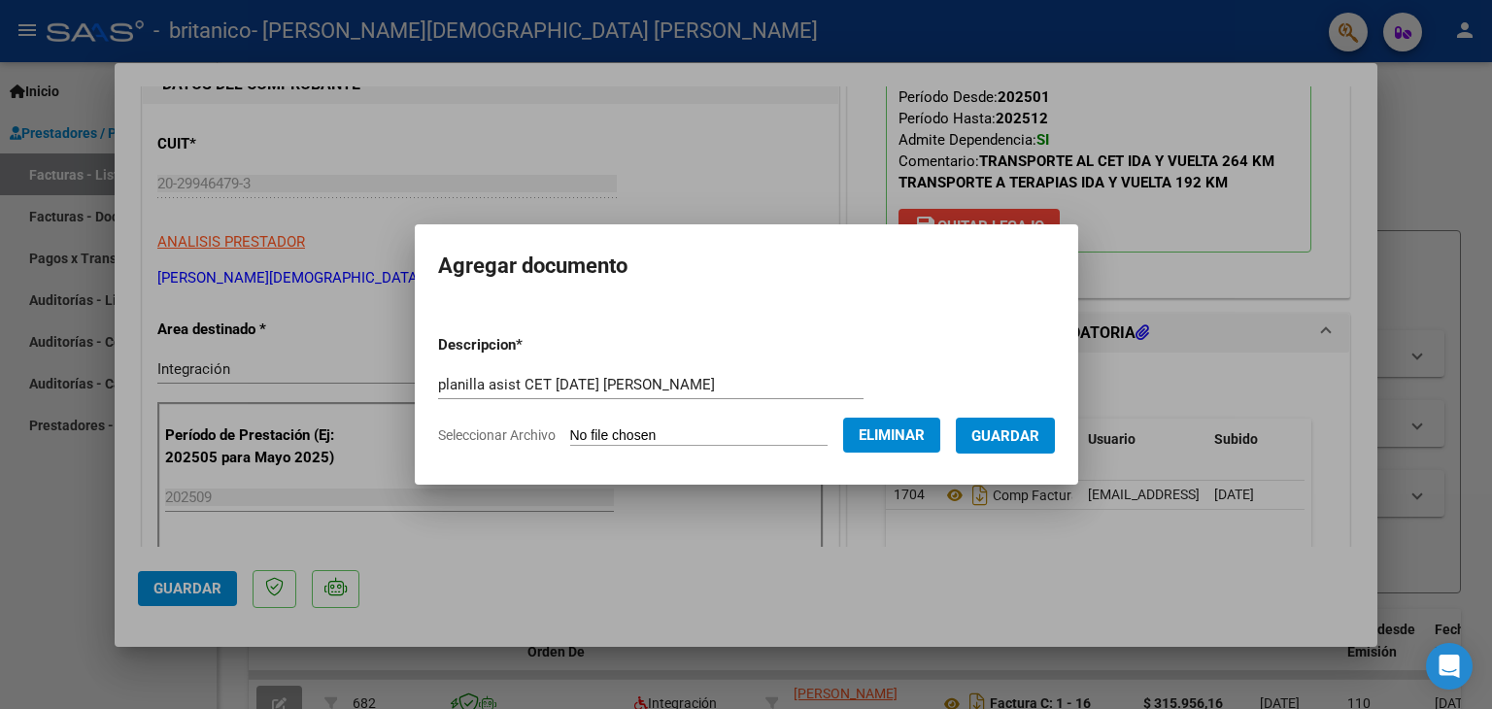
click at [1028, 436] on span "Guardar" at bounding box center [1005, 435] width 68 height 17
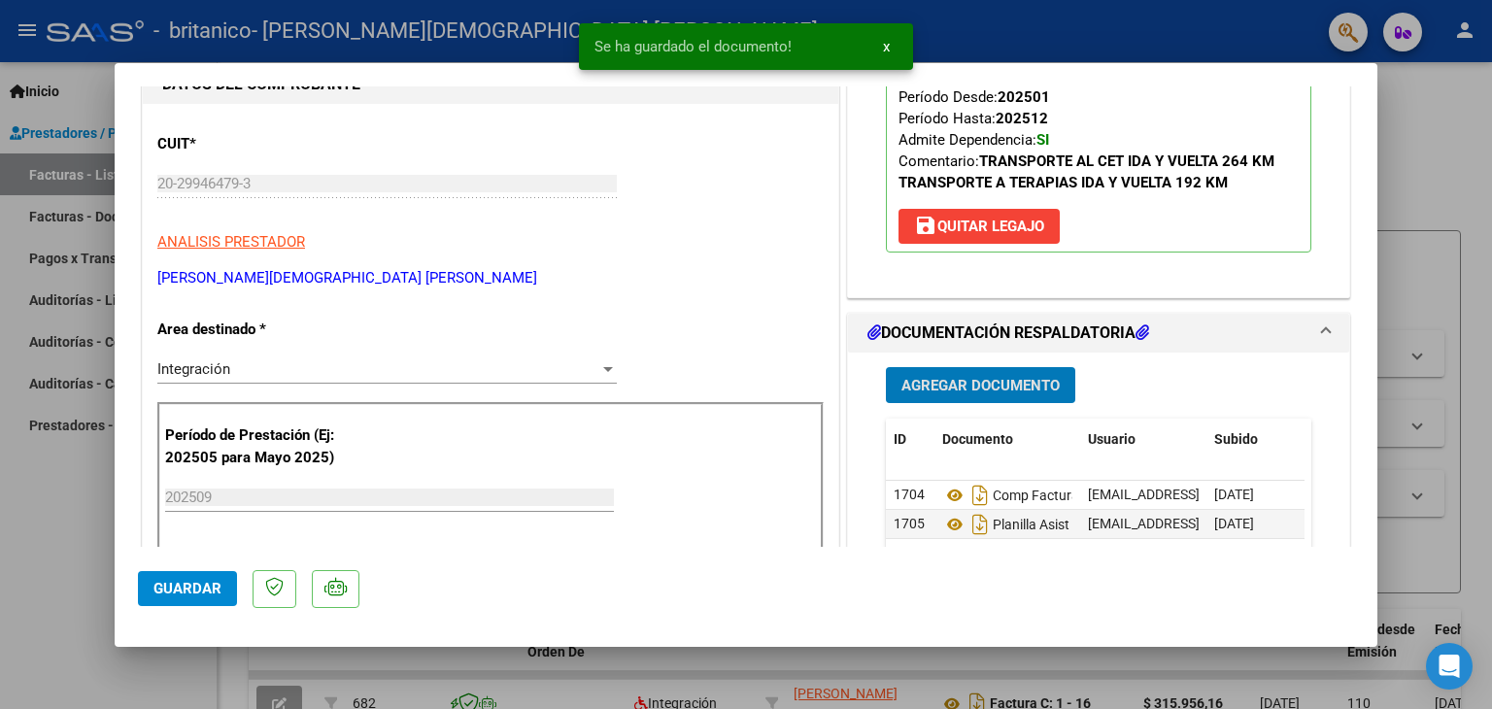
click at [994, 383] on span "Agregar Documento" at bounding box center [981, 385] width 158 height 17
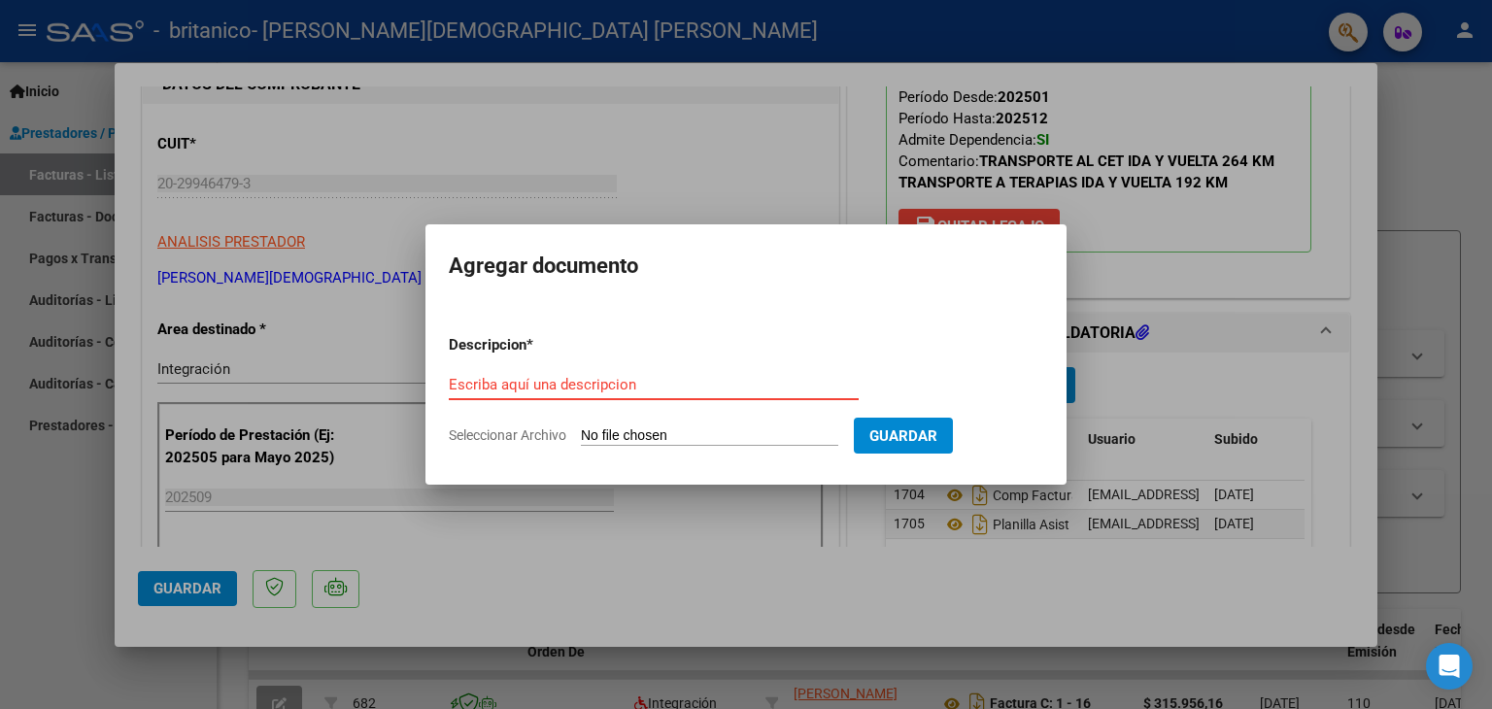
paste input "planilla asist TERAPIA [DATE] [PERSON_NAME]"
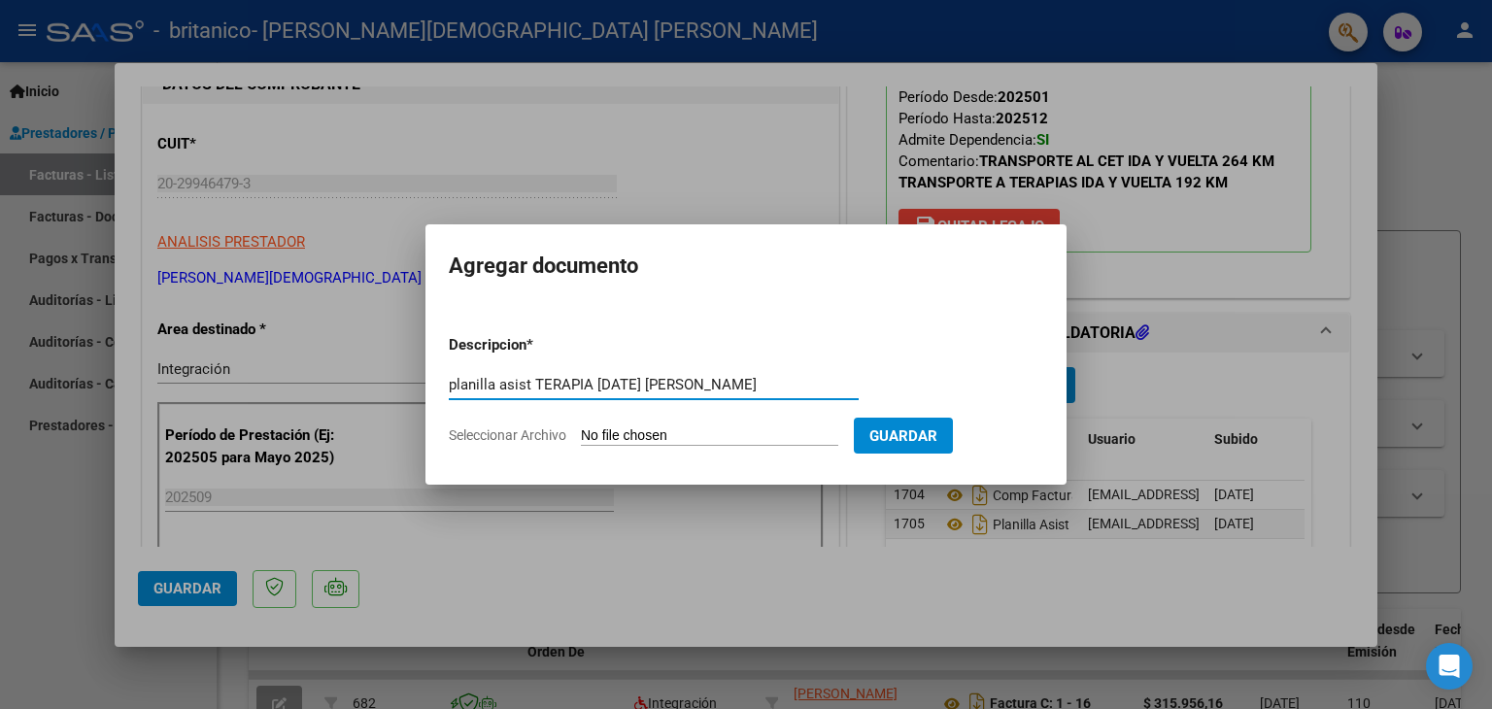
type input "planilla asist TERAPIA [DATE] [PERSON_NAME]"
click at [722, 430] on input "Seleccionar Archivo" at bounding box center [709, 436] width 257 height 18
type input "C:\fakepath\planilla asist TERAPIA [DATE] [PERSON_NAME].pdf"
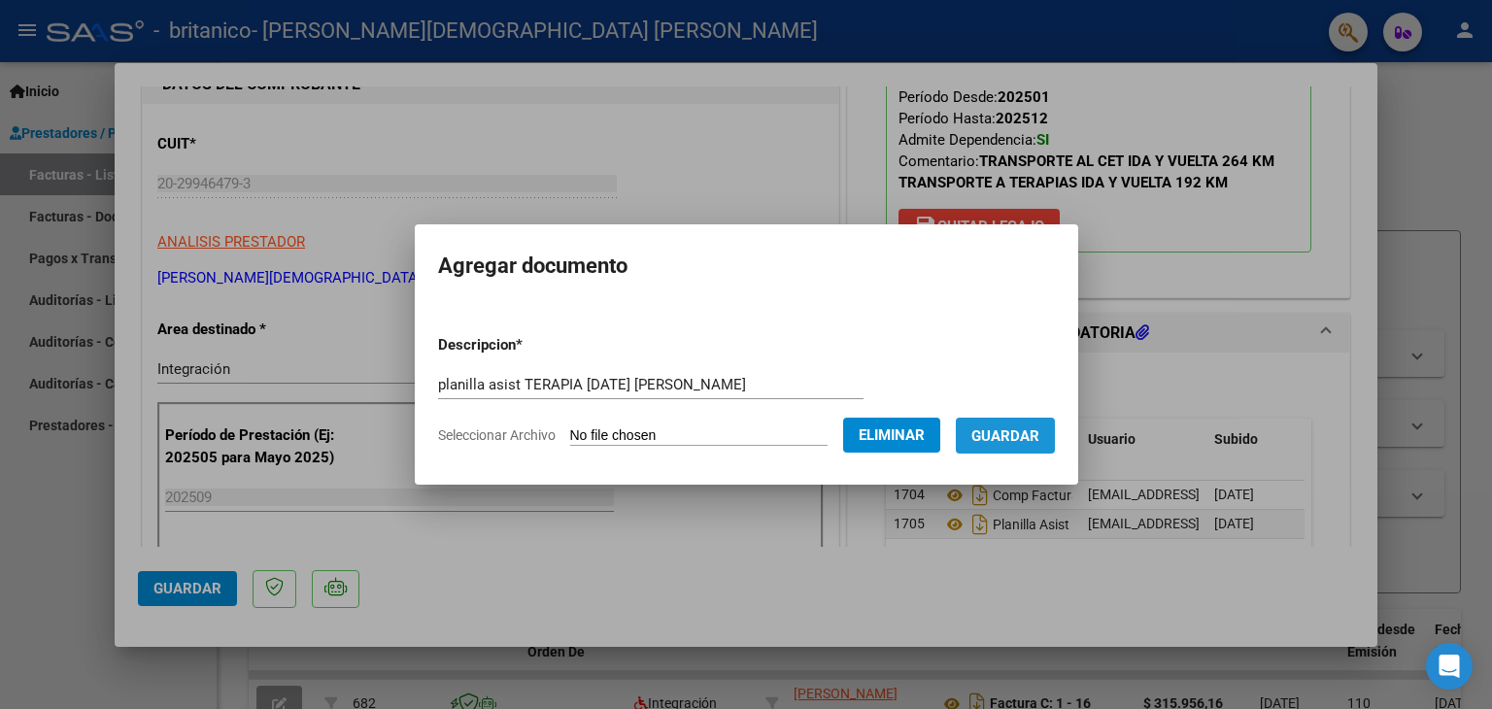
click at [1009, 427] on span "Guardar" at bounding box center [1005, 435] width 68 height 17
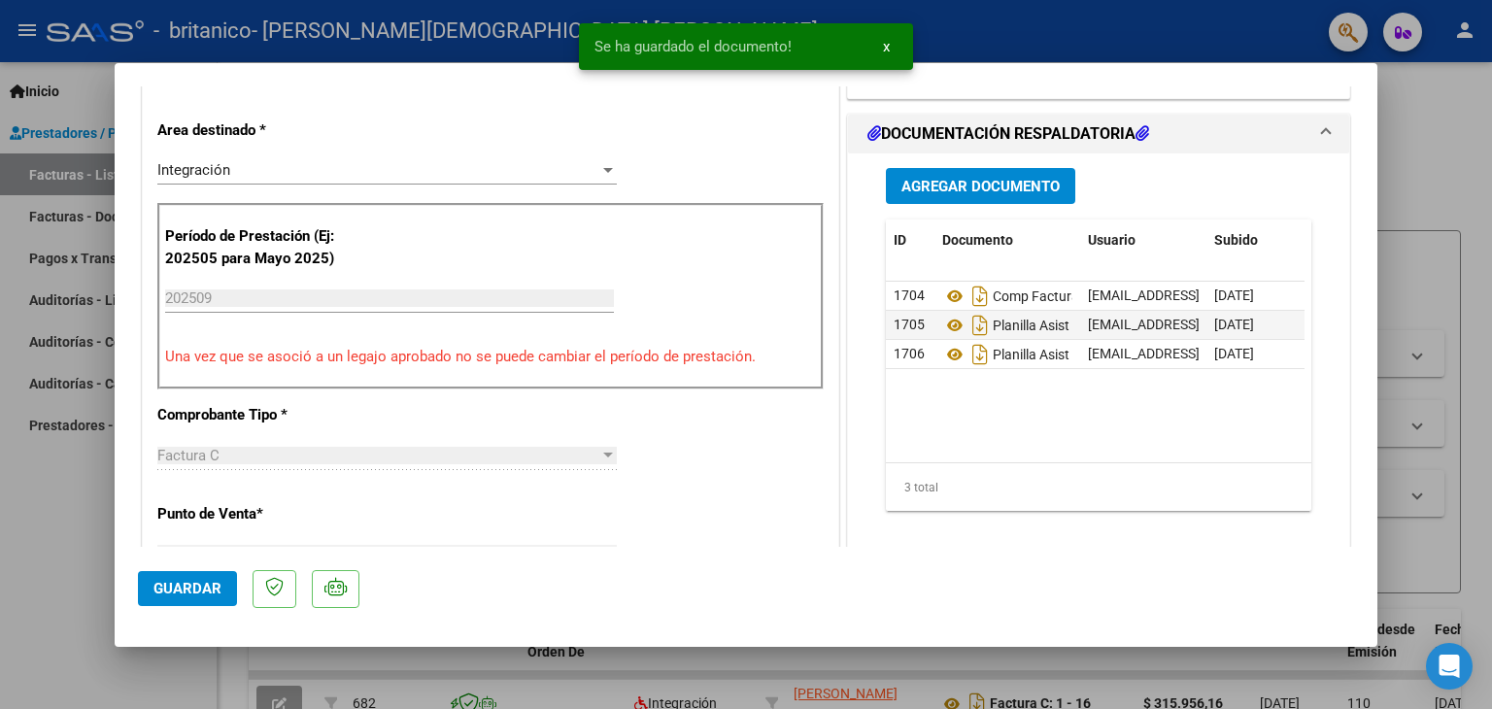
scroll to position [530, 0]
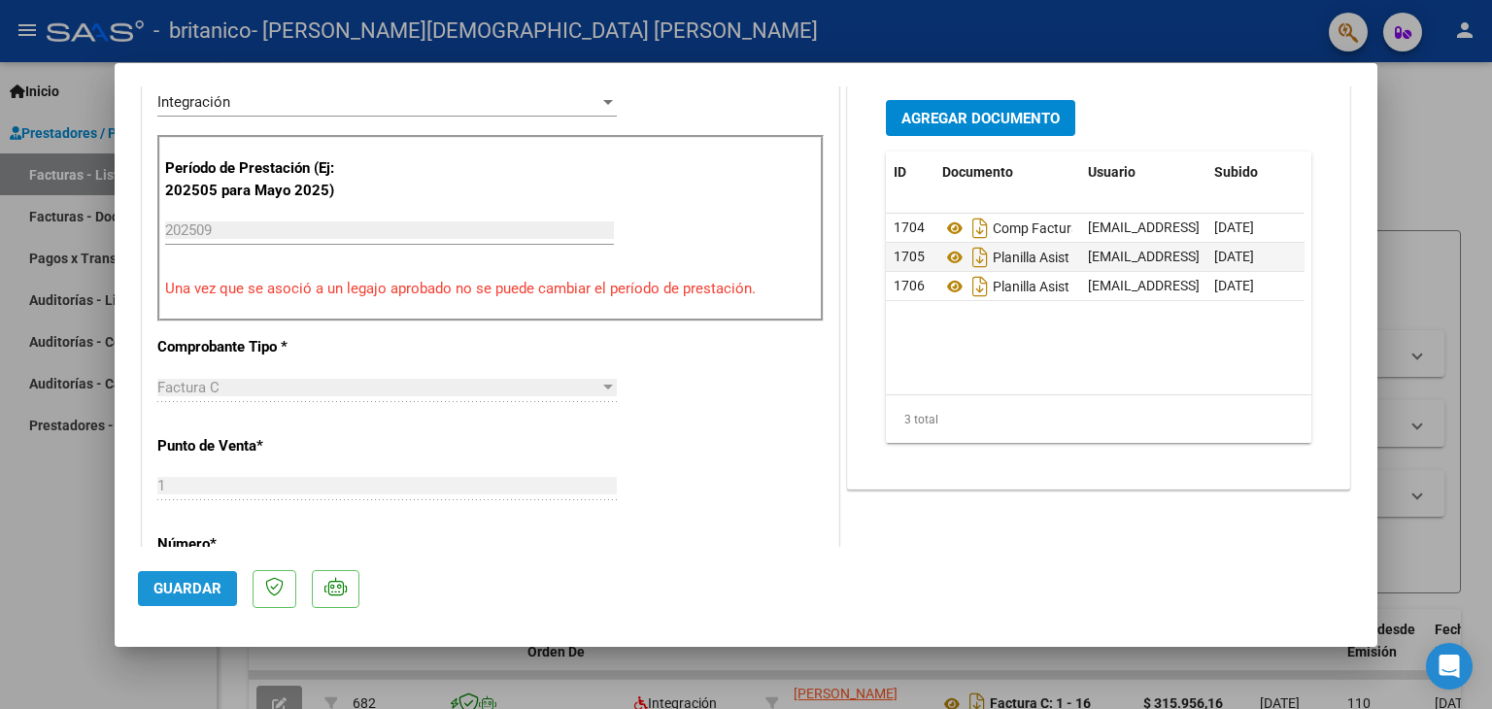
click at [176, 592] on span "Guardar" at bounding box center [187, 588] width 68 height 17
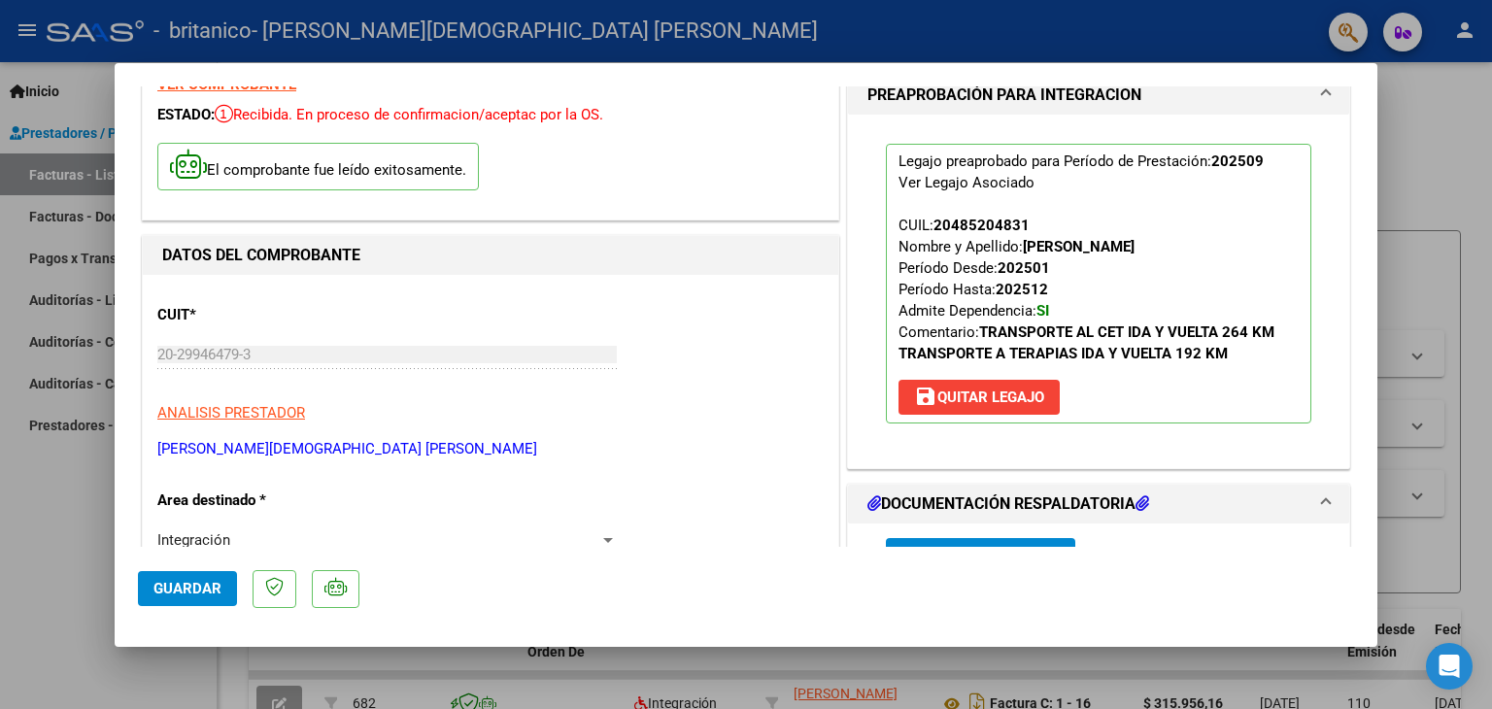
scroll to position [0, 0]
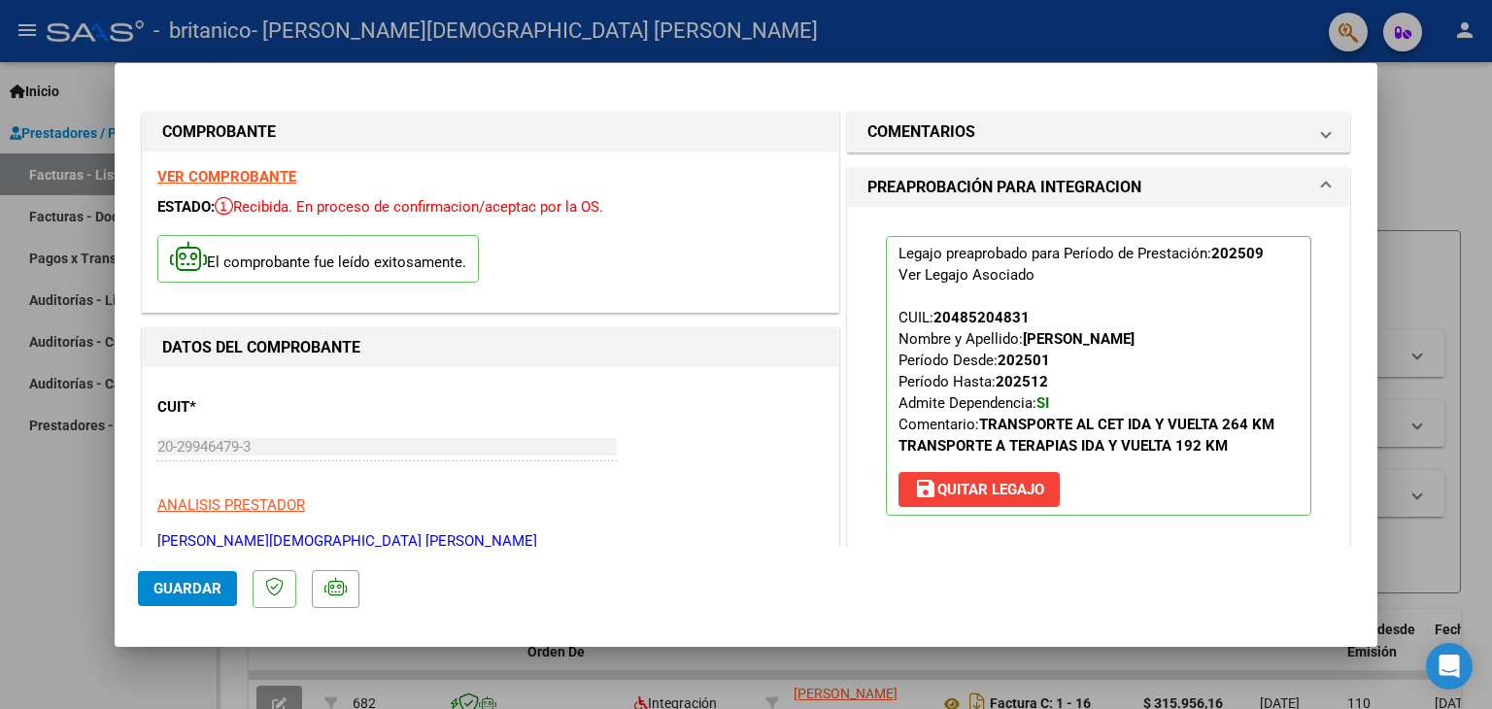
click at [1422, 194] on div at bounding box center [746, 354] width 1492 height 709
type input "$ 0,00"
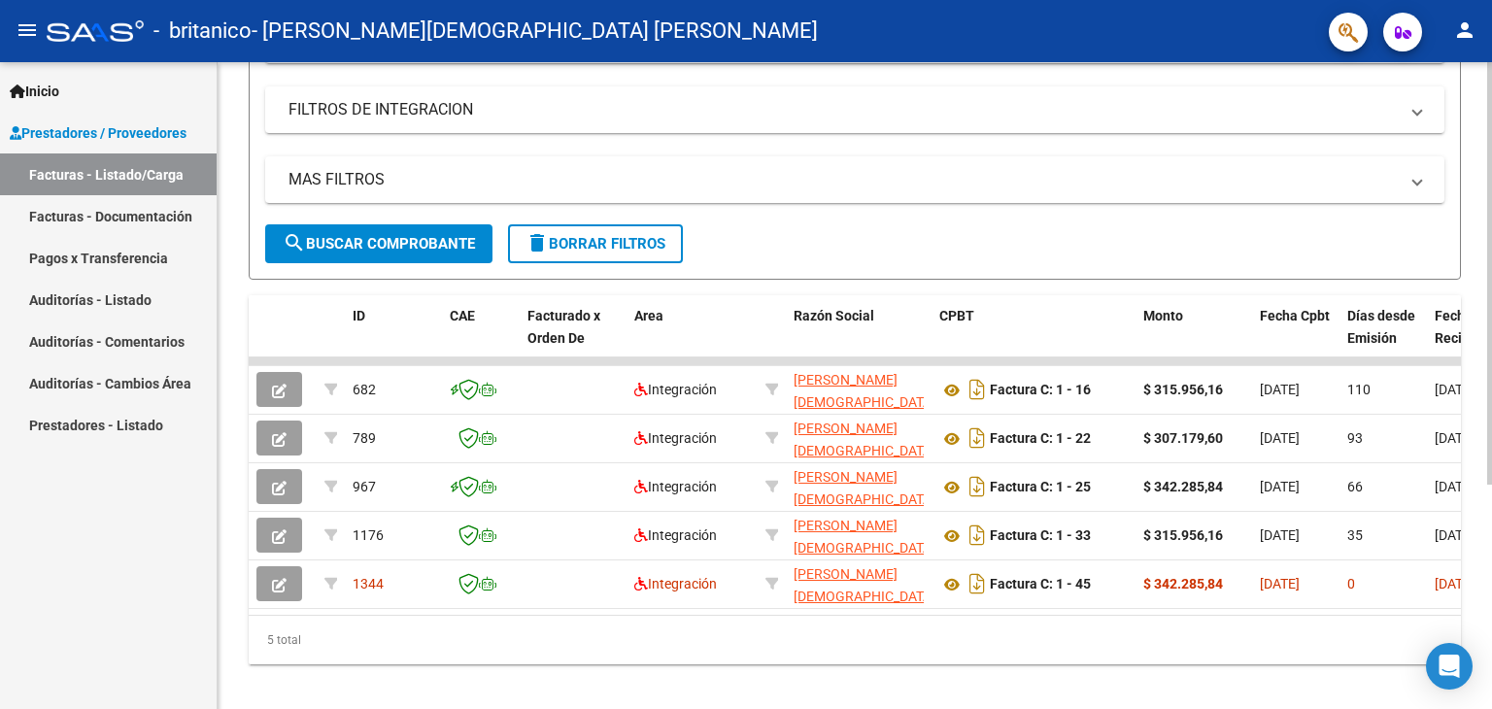
scroll to position [323, 0]
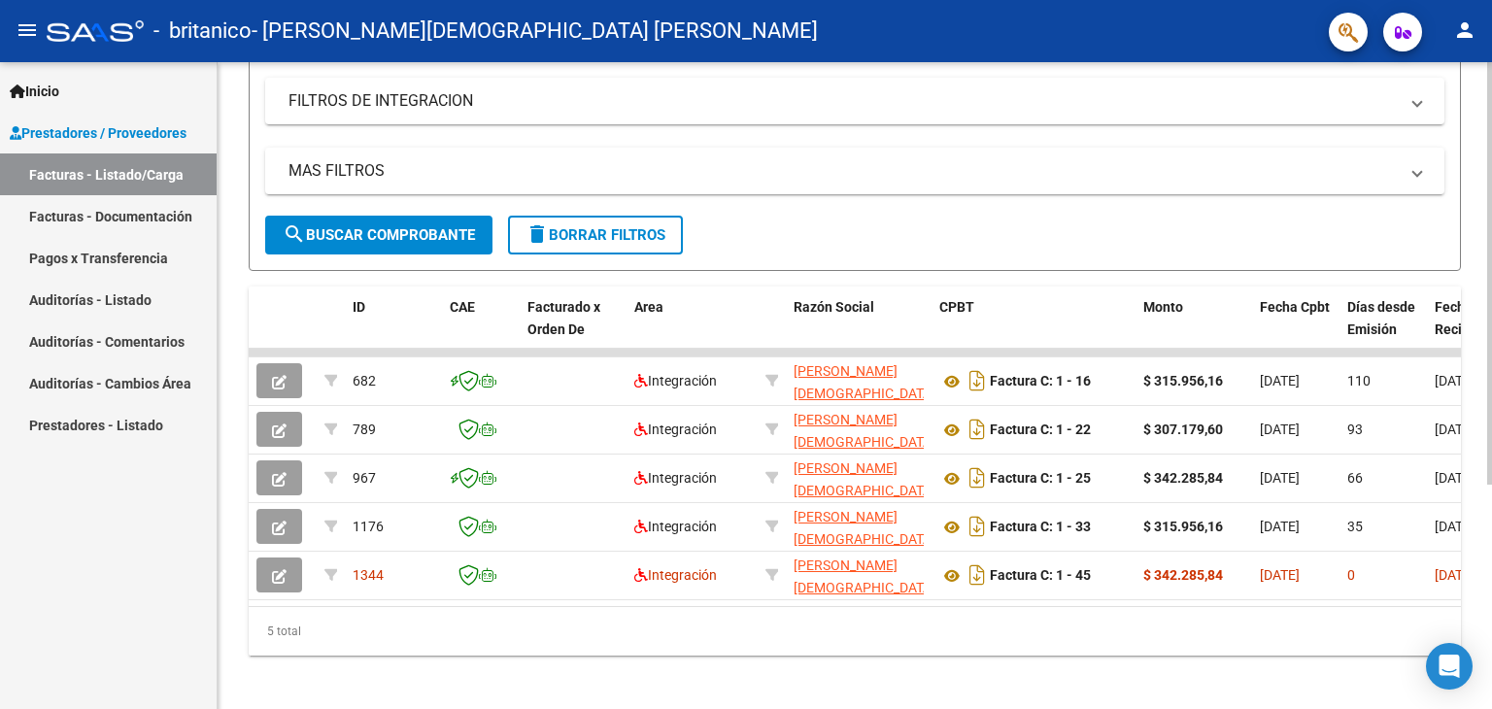
click at [1491, 496] on div at bounding box center [1489, 492] width 5 height 423
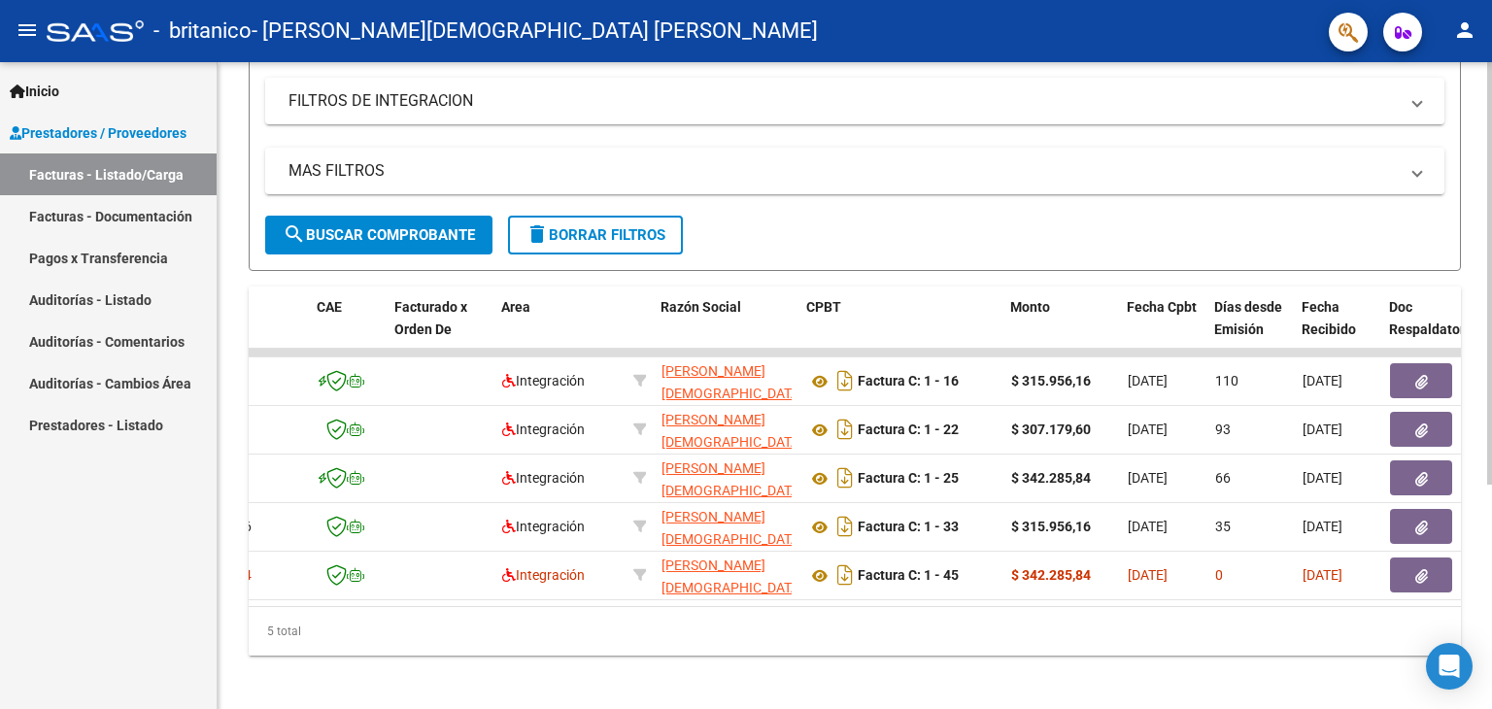
scroll to position [0, 0]
